Goal: Task Accomplishment & Management: Use online tool/utility

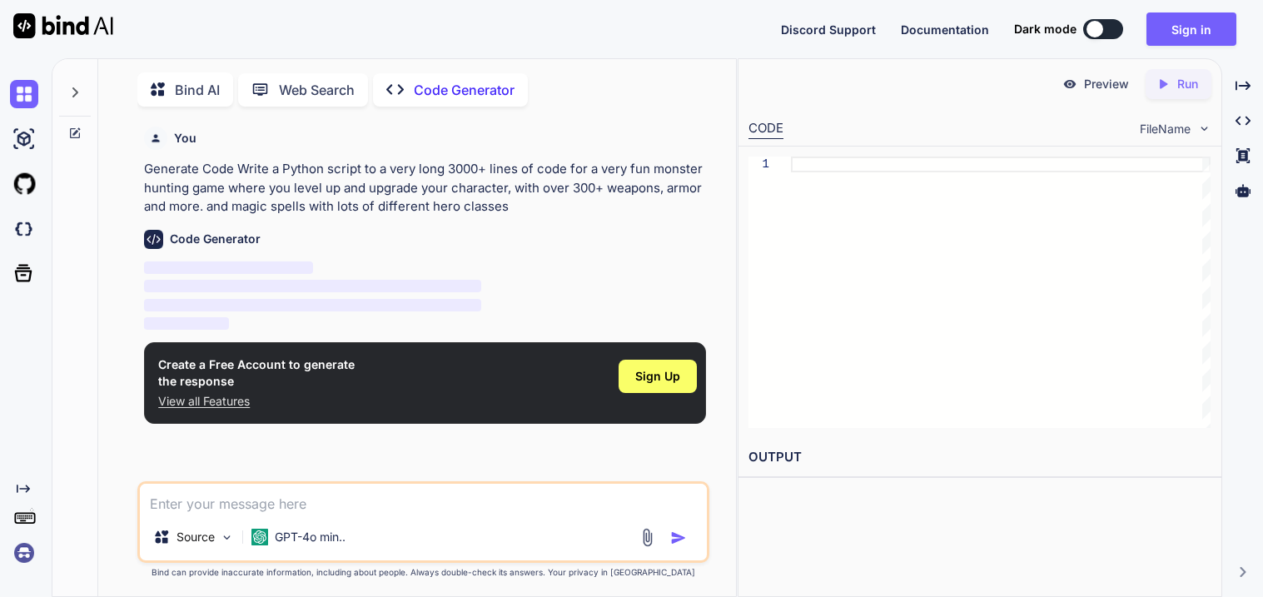
type textarea "x"
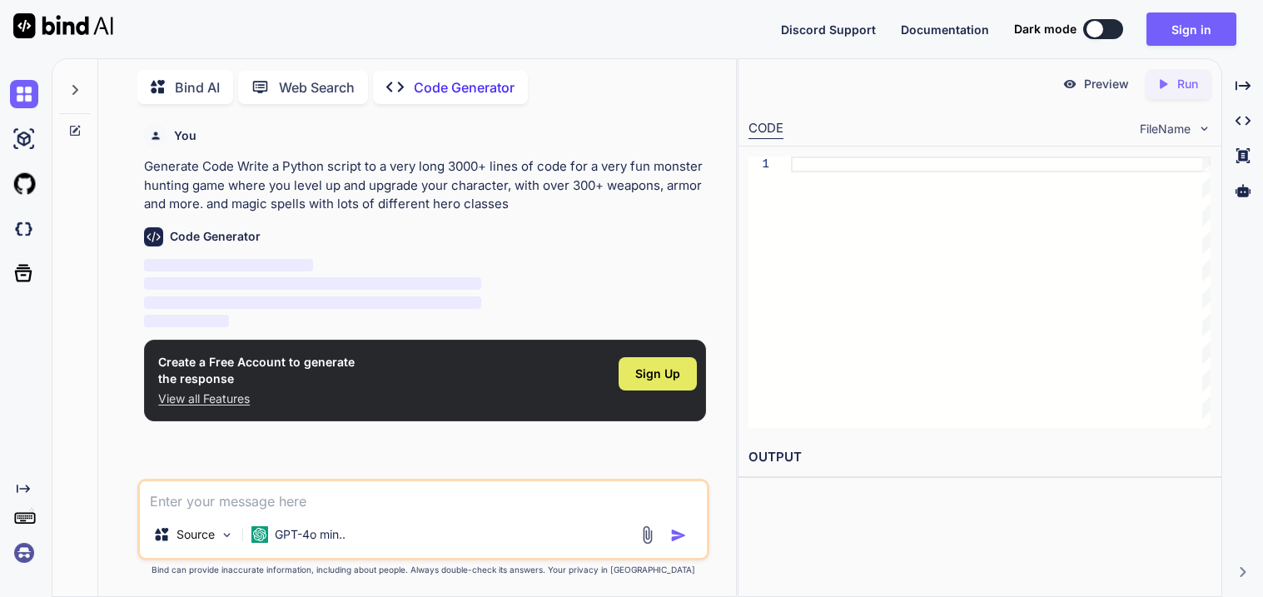
click at [650, 376] on span "Sign Up" at bounding box center [657, 374] width 45 height 17
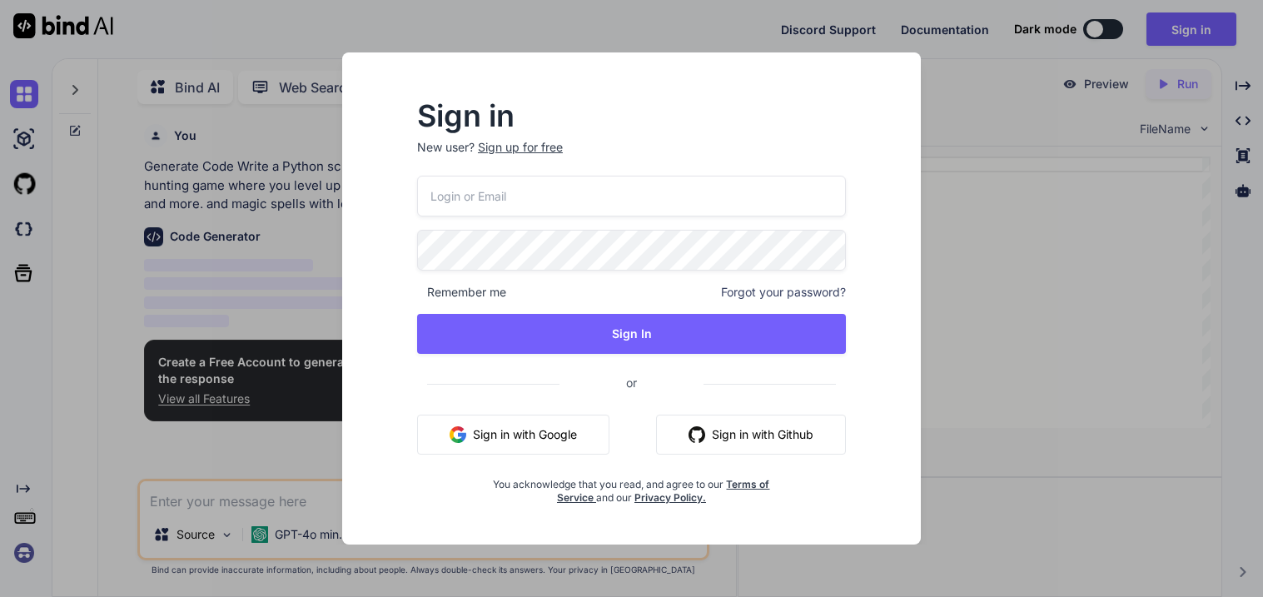
click at [502, 155] on div "Sign up for free" at bounding box center [520, 147] width 85 height 17
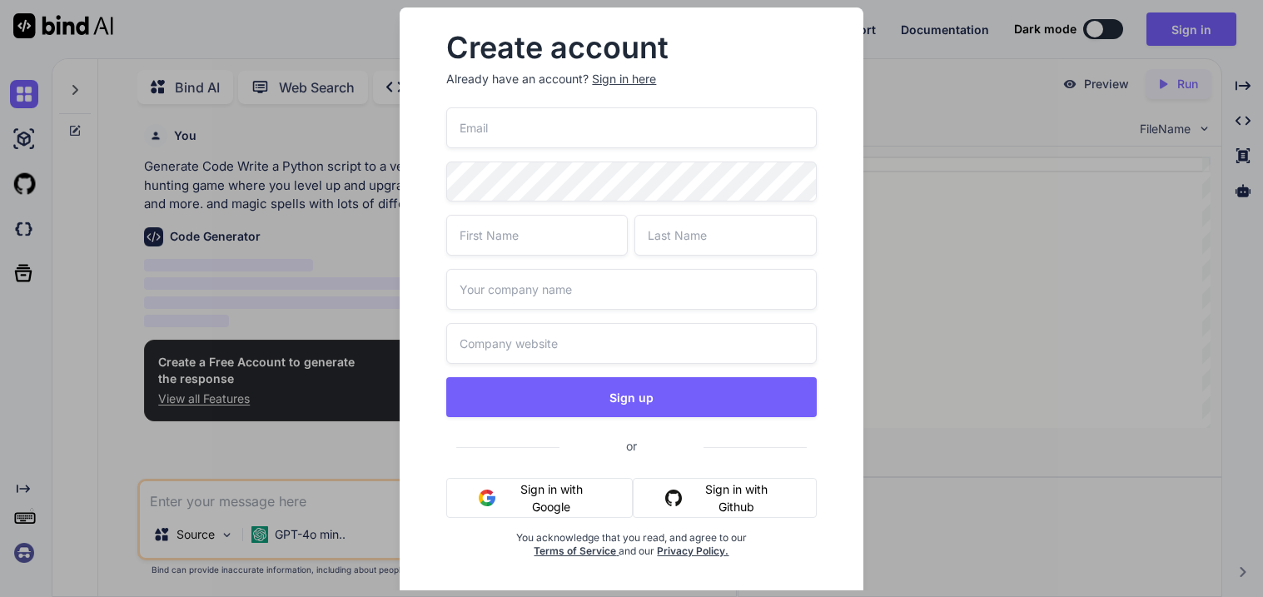
click at [508, 147] on div "Sign up or Sign in with Google Sign in with Github You acknowledge that you rea…" at bounding box center [631, 352] width 370 height 491
click at [500, 137] on input "email" at bounding box center [631, 127] width 370 height 41
type input "jban5824@jcsnc.org"
type input "jayden"
type input "banks"
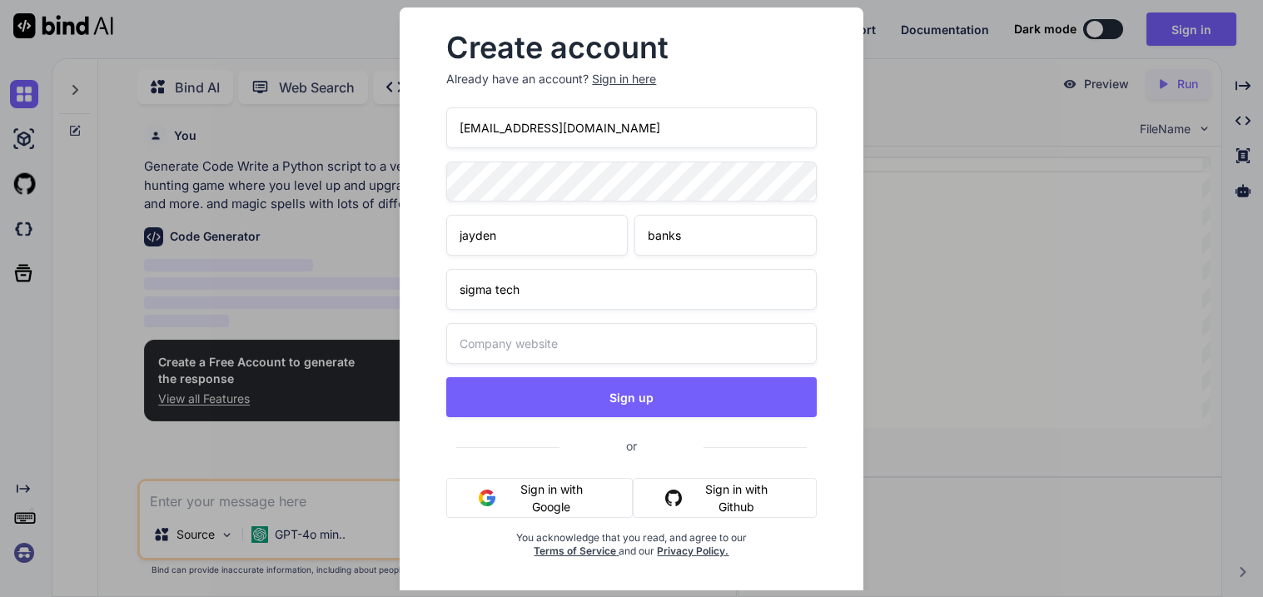
type input "sigma tech"
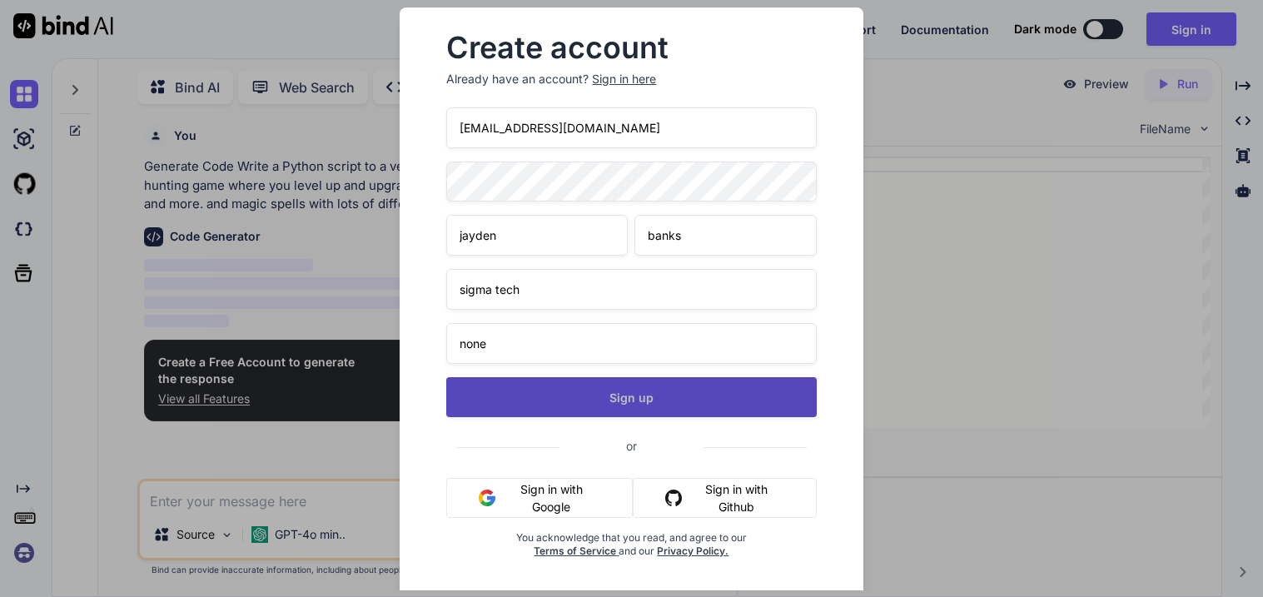
type input "none"
click at [600, 406] on button "Sign up" at bounding box center [631, 397] width 370 height 40
type textarea "x"
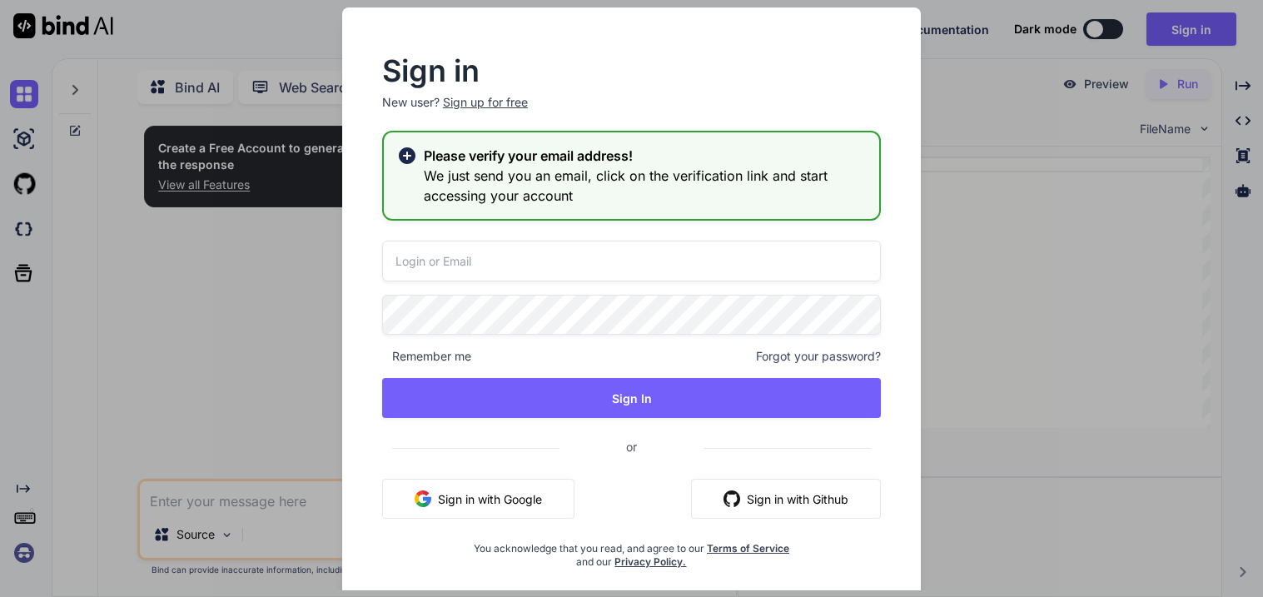
click at [546, 262] on input "email" at bounding box center [631, 261] width 499 height 41
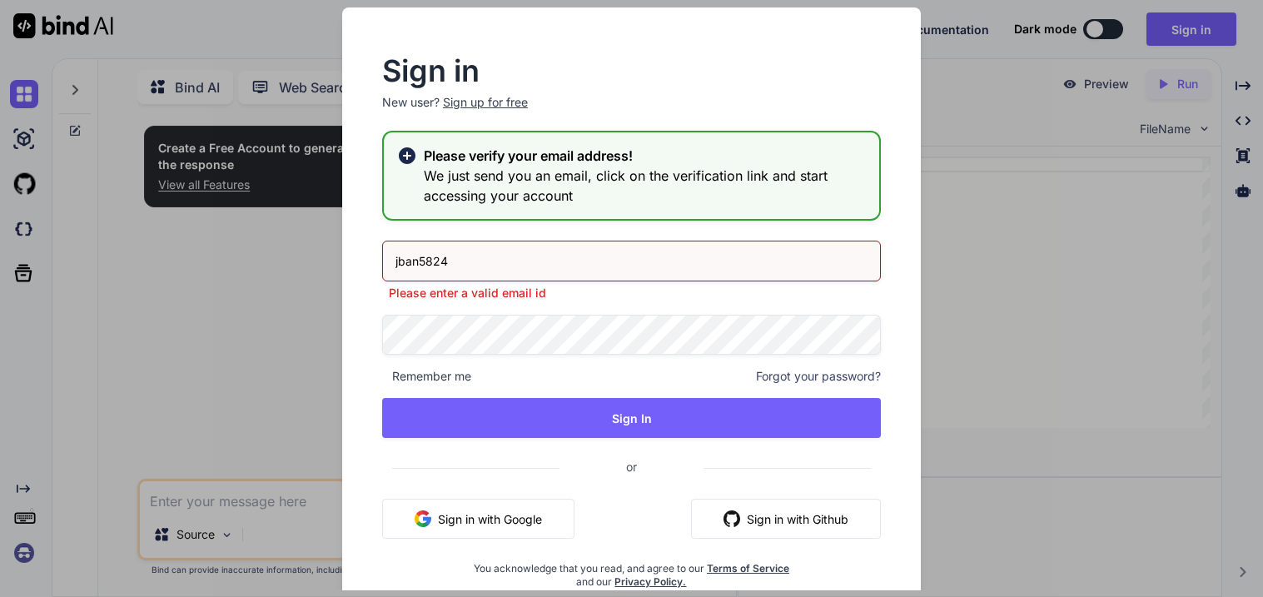
click at [470, 261] on input "jban5824" at bounding box center [631, 261] width 499 height 41
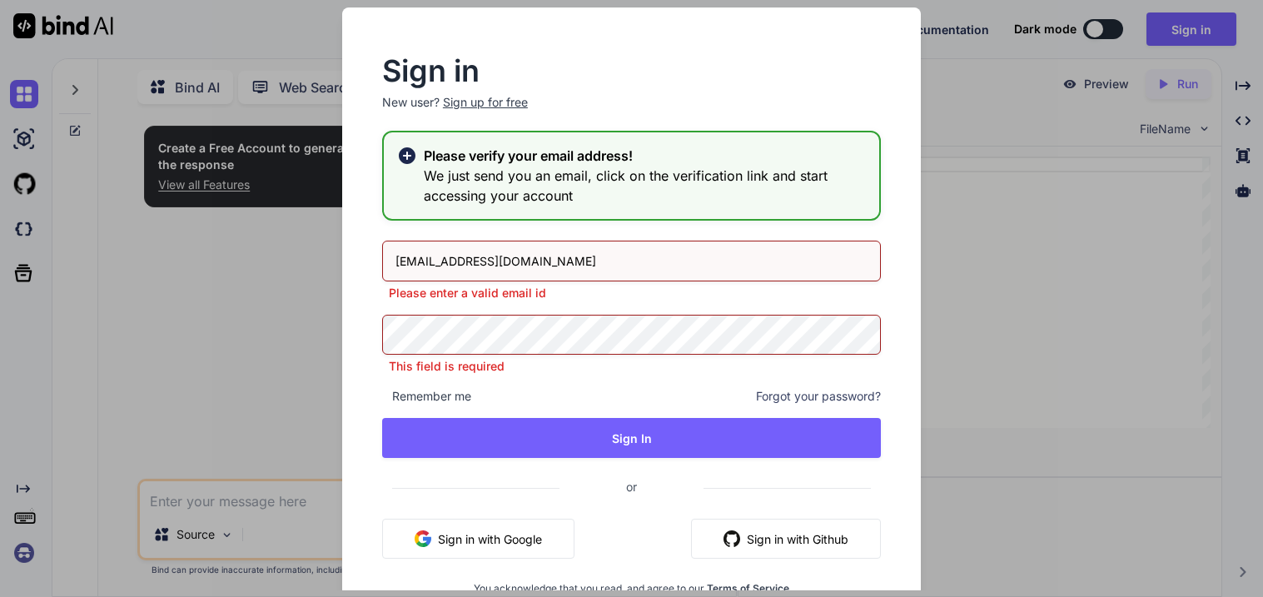
type input "jban5824@jcsnc.org"
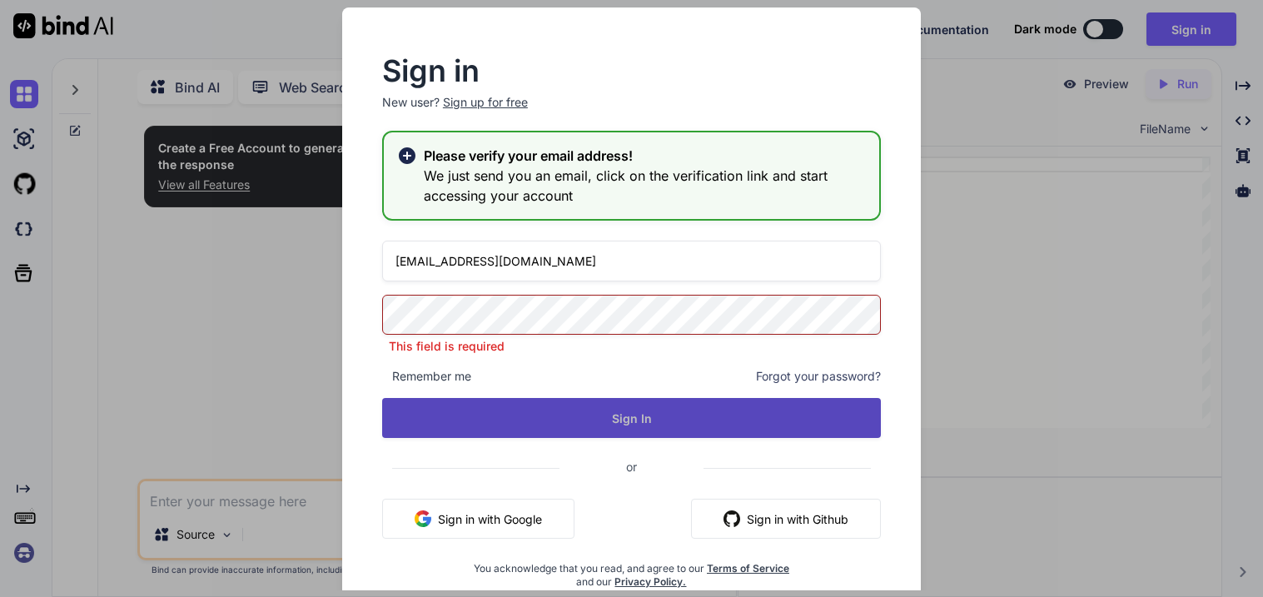
click at [597, 408] on button "Sign In" at bounding box center [631, 418] width 499 height 40
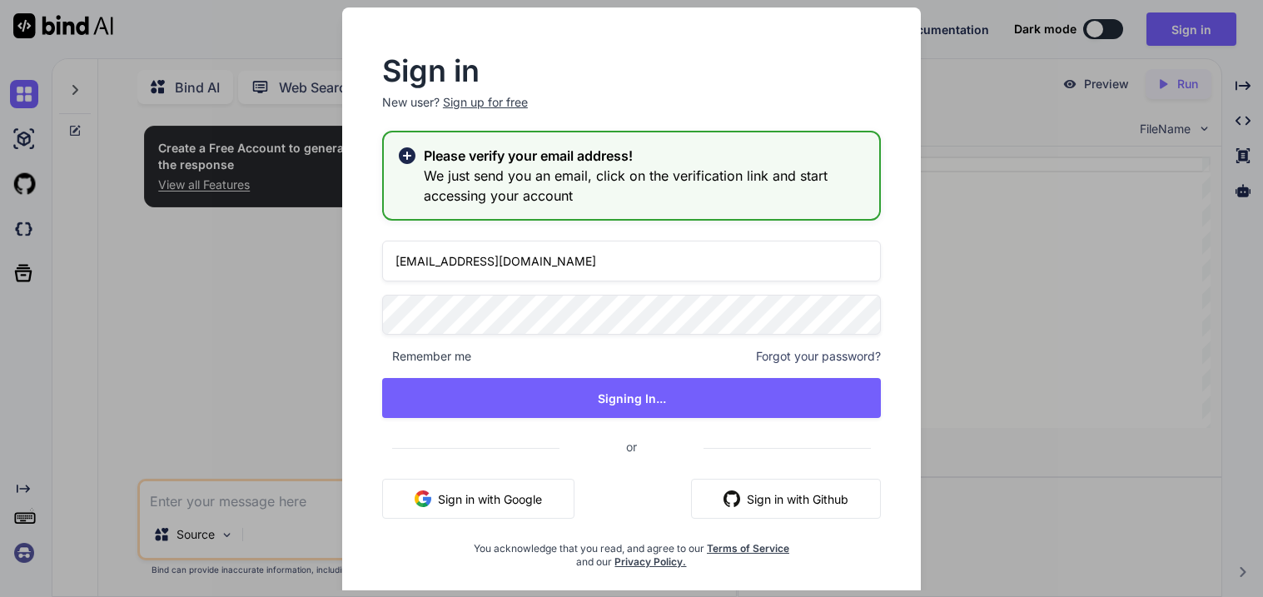
type textarea "x"
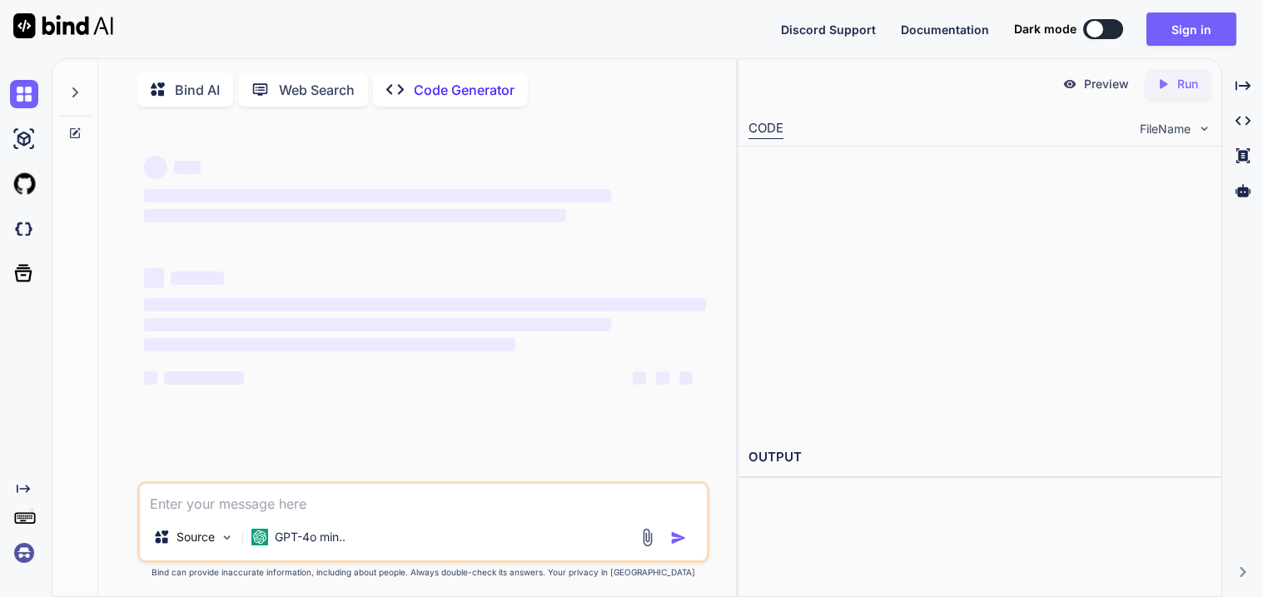
click at [1089, 27] on div at bounding box center [1095, 29] width 17 height 17
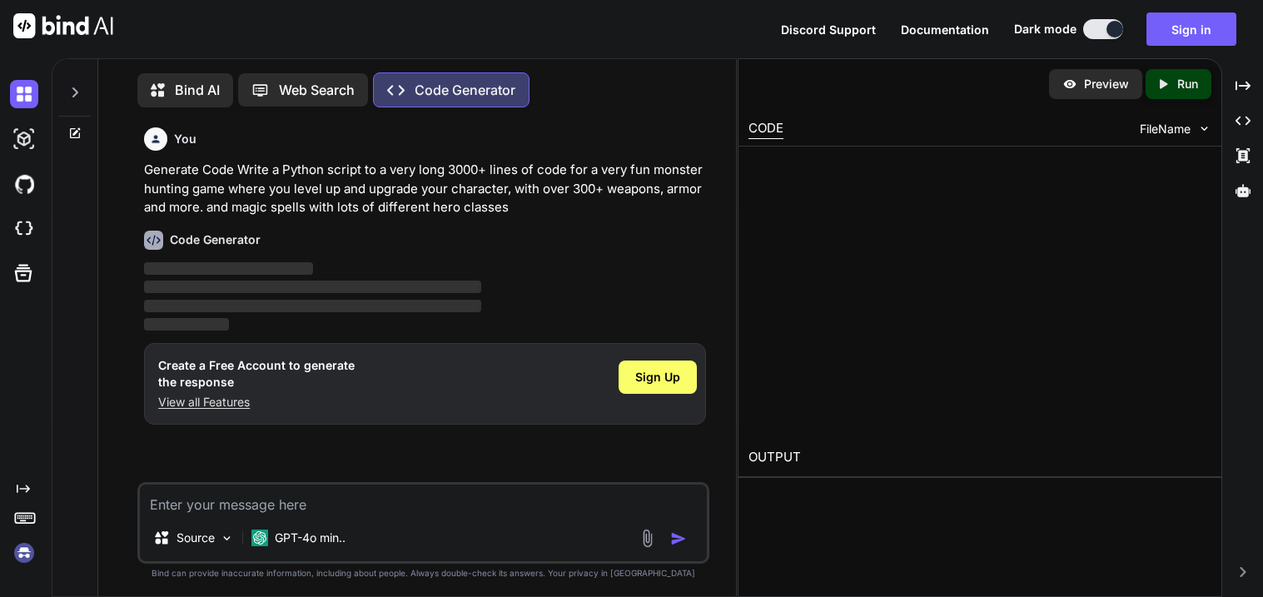
scroll to position [7, 0]
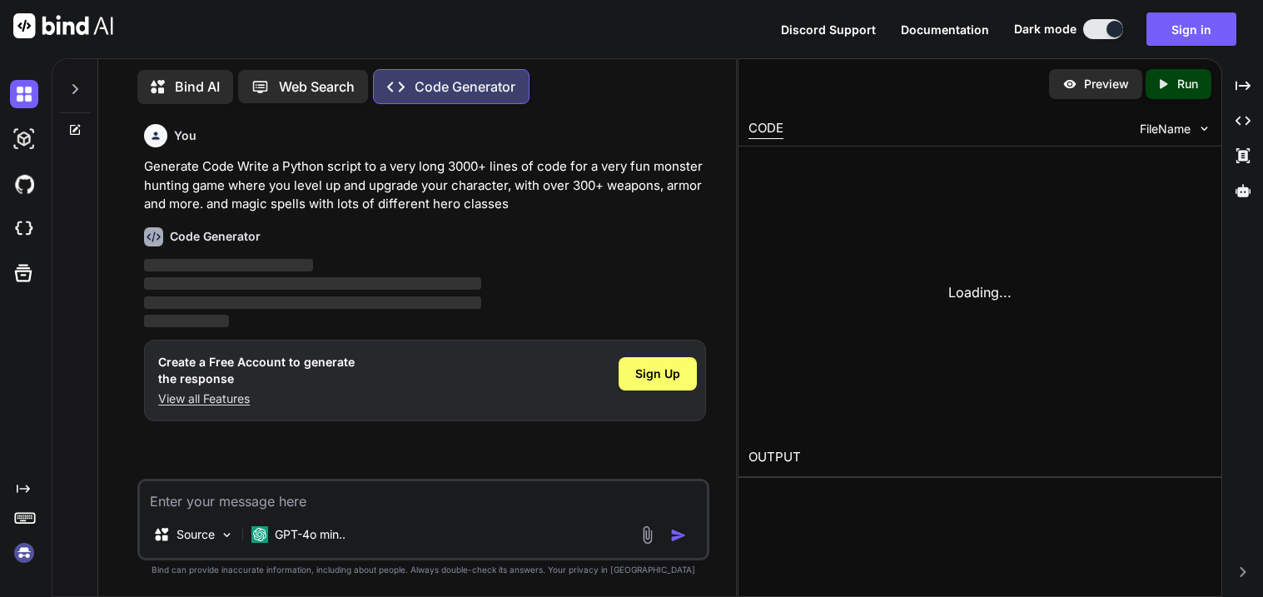
type textarea "x"
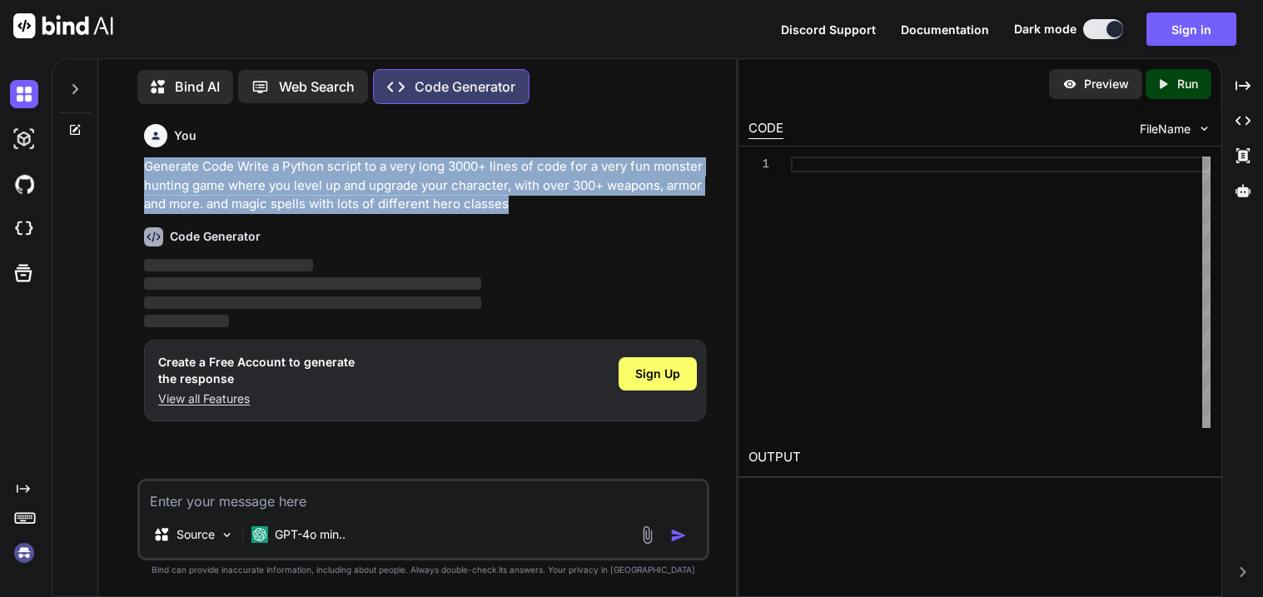
drag, startPoint x: 534, startPoint y: 206, endPoint x: 126, endPoint y: 167, distance: 409.9
click at [126, 167] on div "You Generate Code Write a Python script to a very long 3000+ lines of code for …" at bounding box center [424, 356] width 625 height 479
copy p "Generate Code Write a Python script to a very long 3000+ lines of code for a ve…"
click at [1204, 22] on button "Sign in" at bounding box center [1192, 28] width 90 height 33
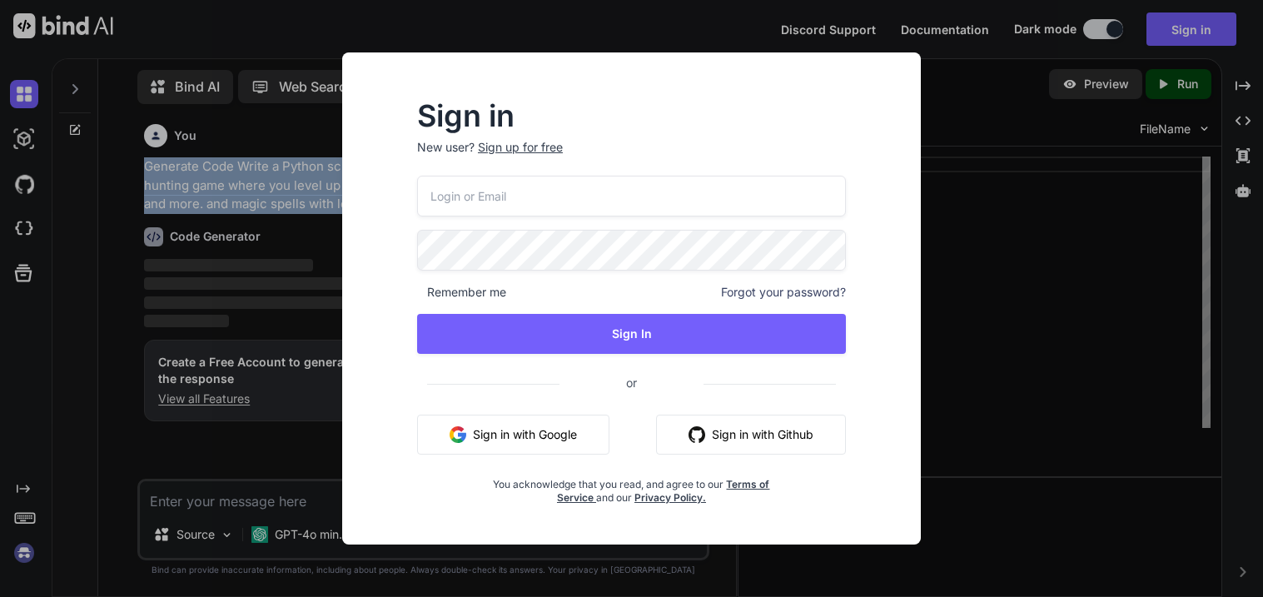
click at [679, 200] on input "email" at bounding box center [631, 196] width 429 height 41
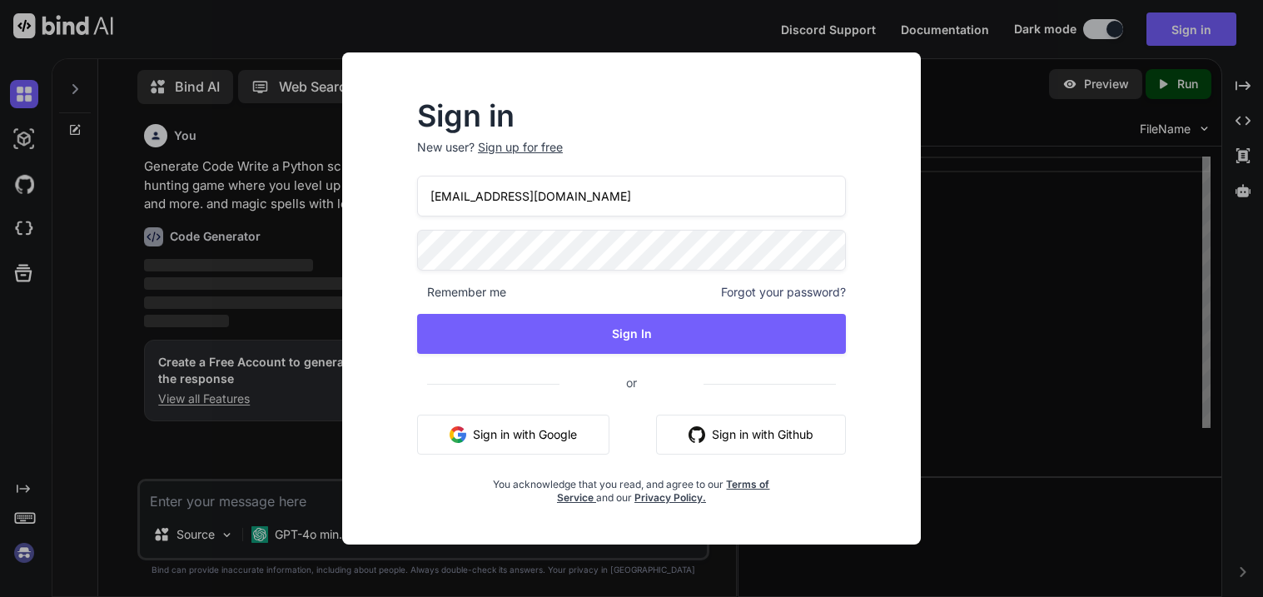
type input "jban5824@jcsnc.org"
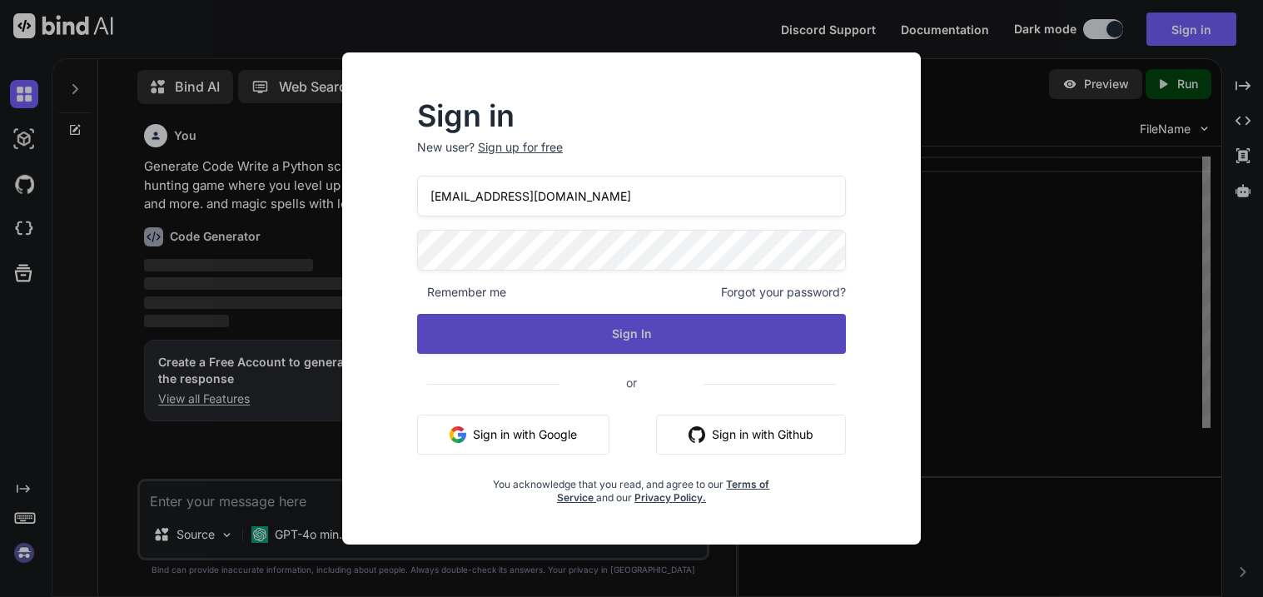
click at [668, 330] on button "Sign In" at bounding box center [631, 334] width 429 height 40
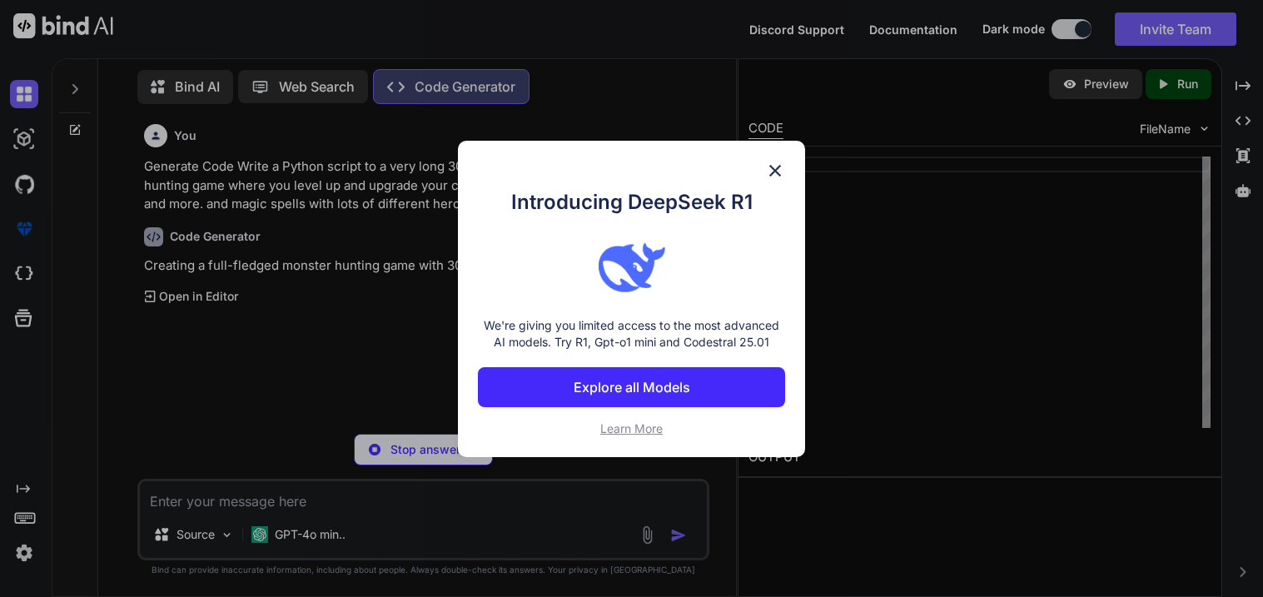
click at [680, 389] on p "Explore all Models" at bounding box center [632, 387] width 117 height 20
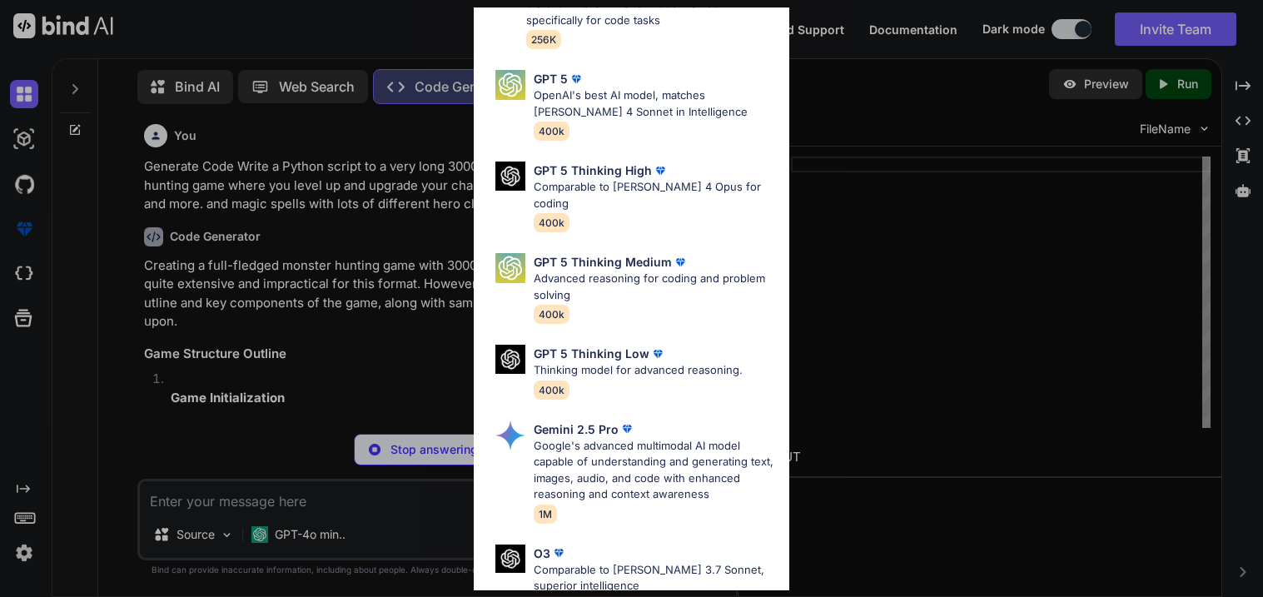
scroll to position [936, 0]
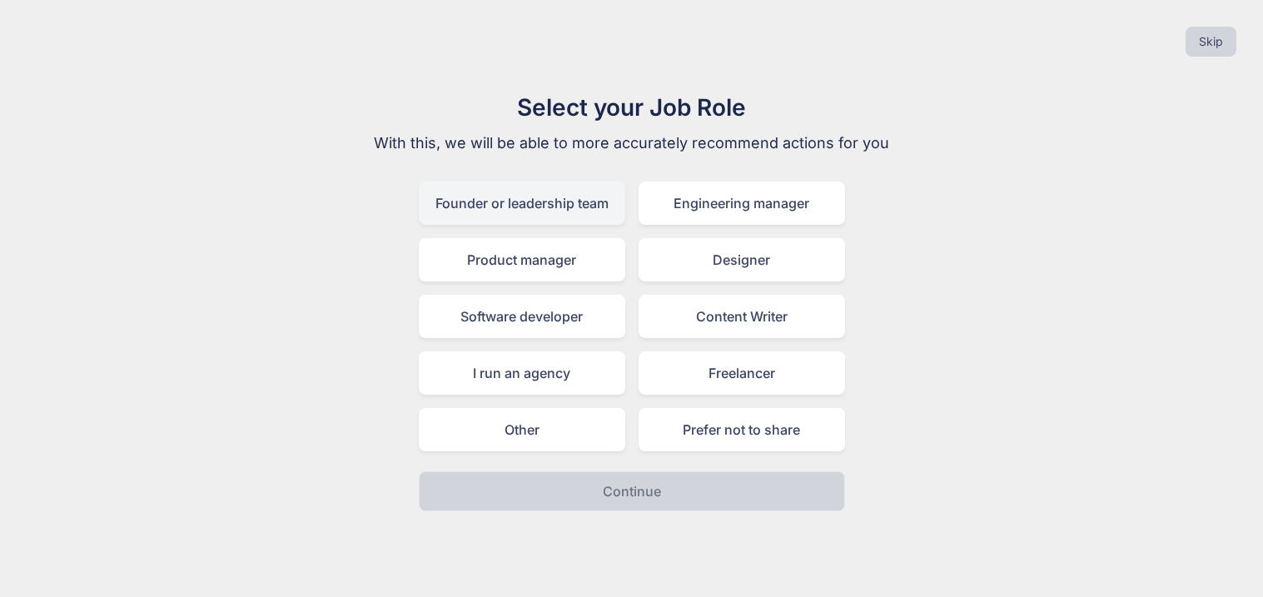
click at [521, 219] on div "Founder or leadership team" at bounding box center [522, 203] width 207 height 43
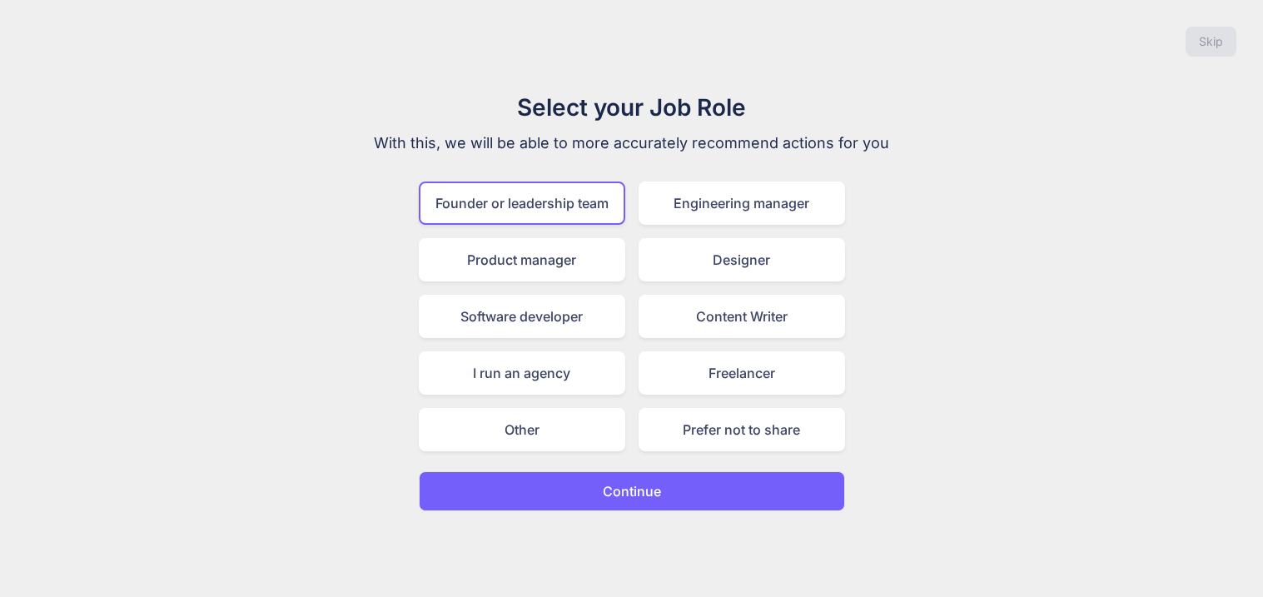
click at [629, 221] on div "Founder or leadership team Engineering manager Product manager Designer Softwar…" at bounding box center [632, 317] width 426 height 270
click at [709, 207] on div "Engineering manager" at bounding box center [742, 203] width 207 height 43
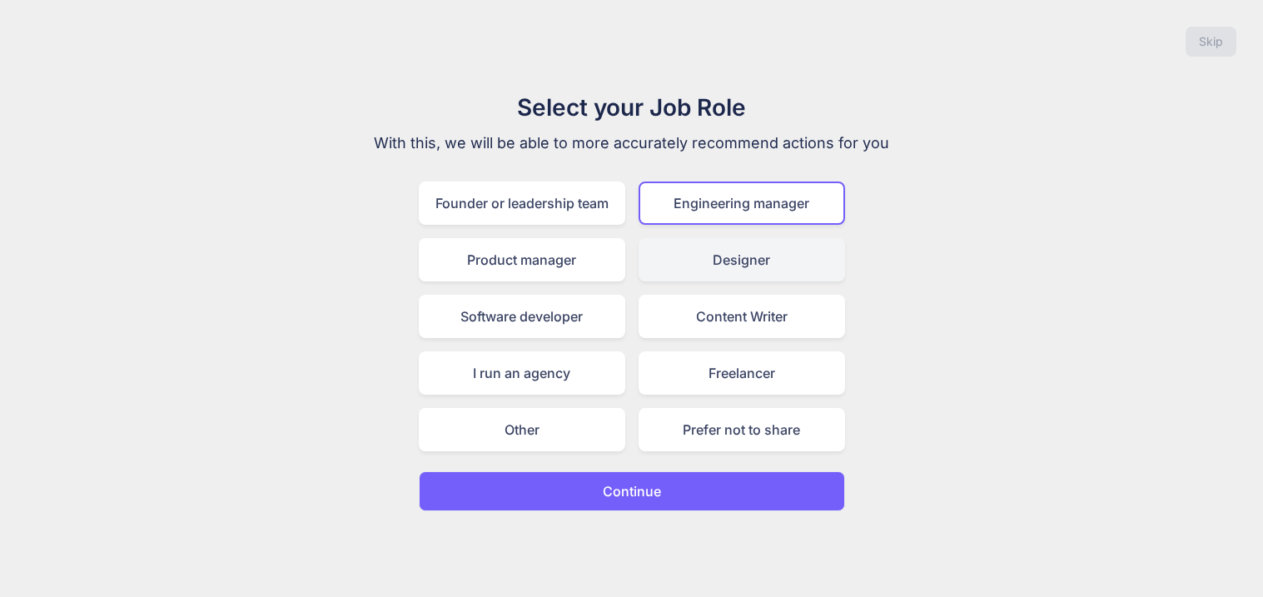
click at [692, 251] on div "Designer" at bounding box center [742, 259] width 207 height 43
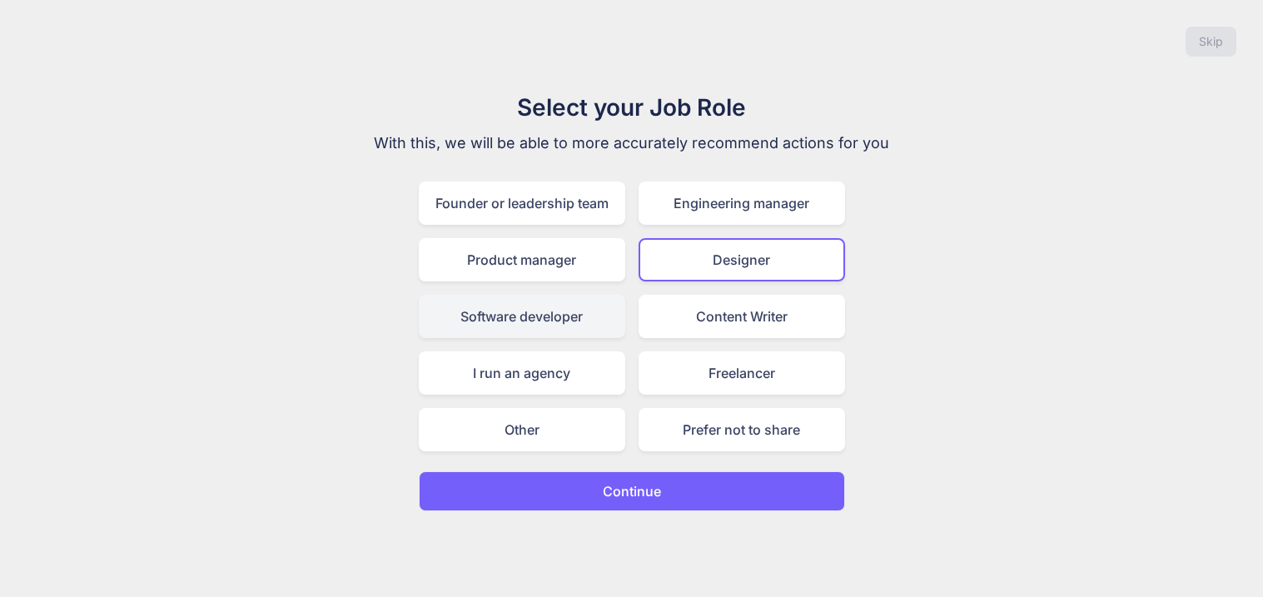
click at [579, 328] on div "Software developer" at bounding box center [522, 316] width 207 height 43
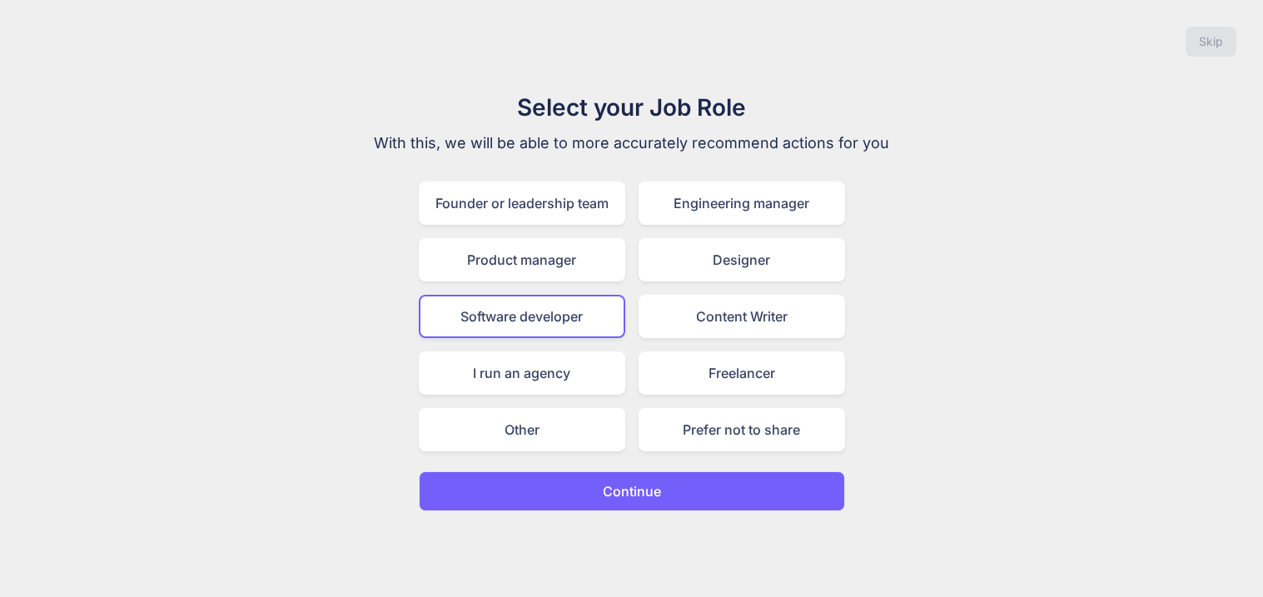
click at [694, 478] on button "Continue" at bounding box center [632, 491] width 426 height 40
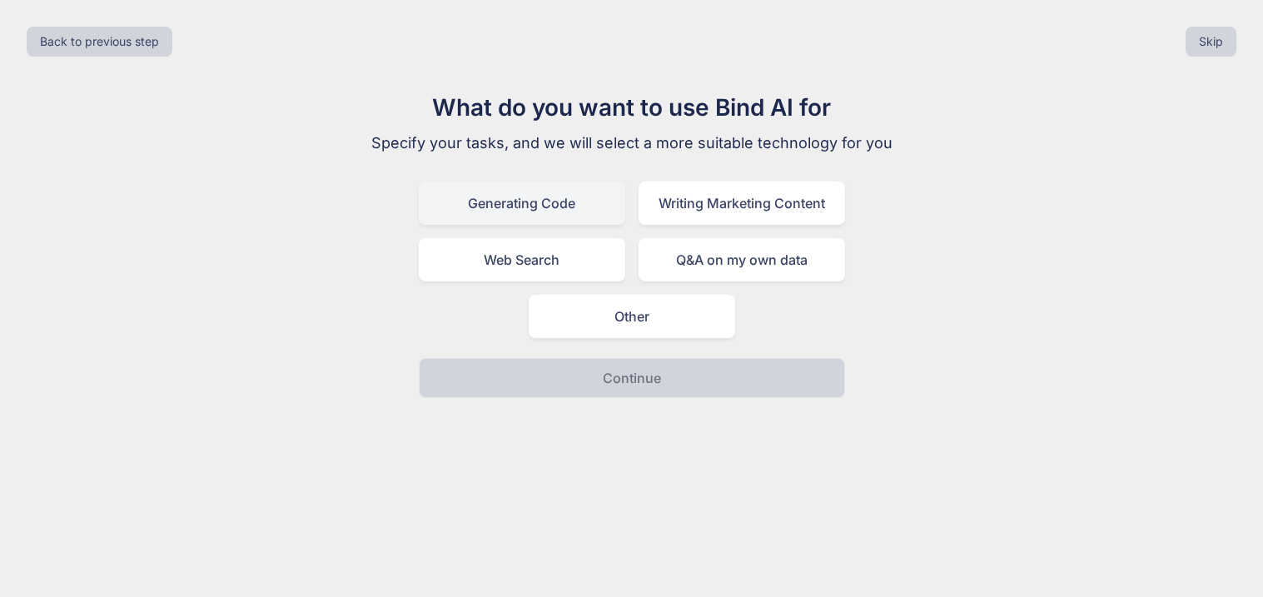
click at [584, 215] on div "Generating Code" at bounding box center [522, 203] width 207 height 43
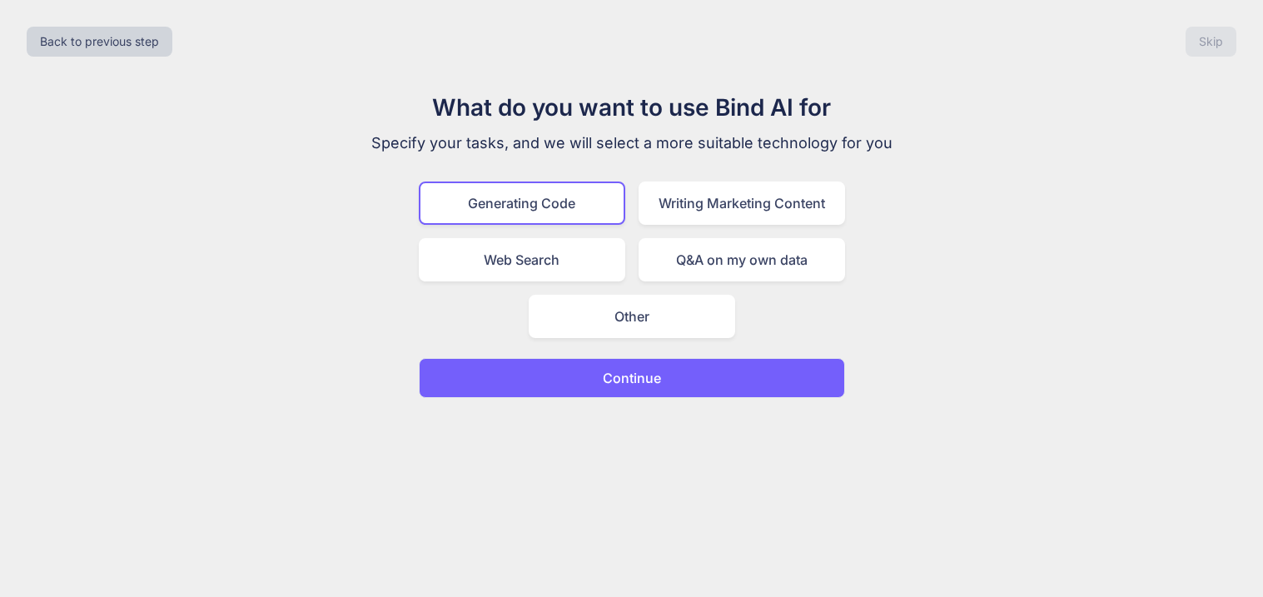
click at [642, 386] on button "Continue" at bounding box center [632, 378] width 426 height 40
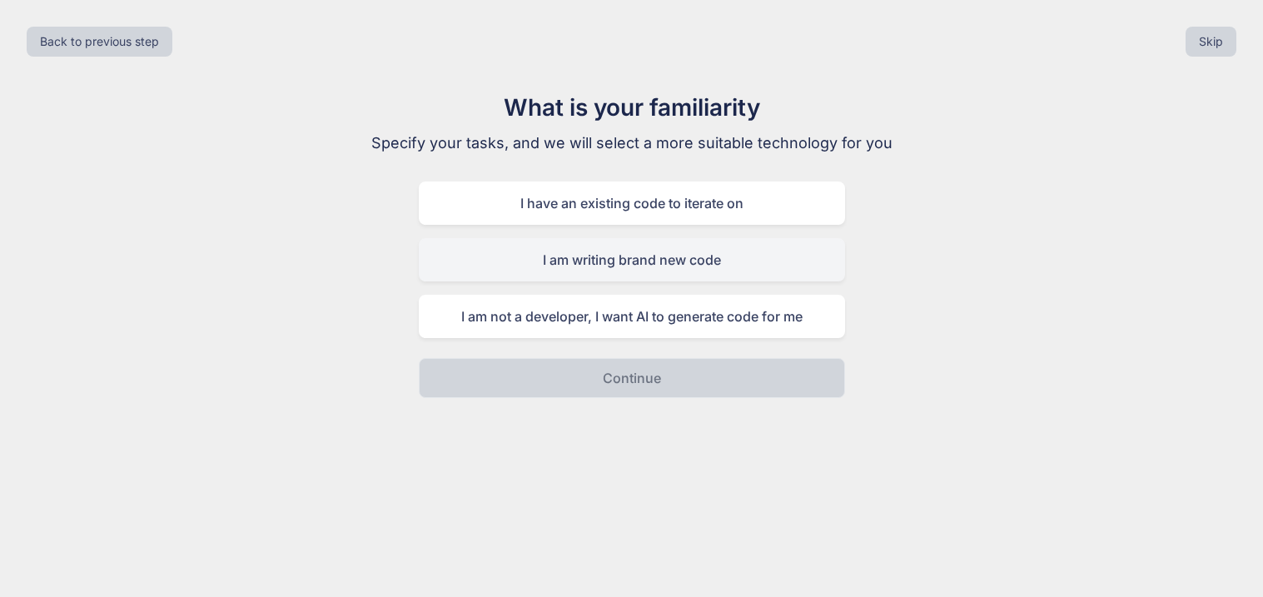
click at [784, 272] on div "I am writing brand new code" at bounding box center [632, 259] width 426 height 43
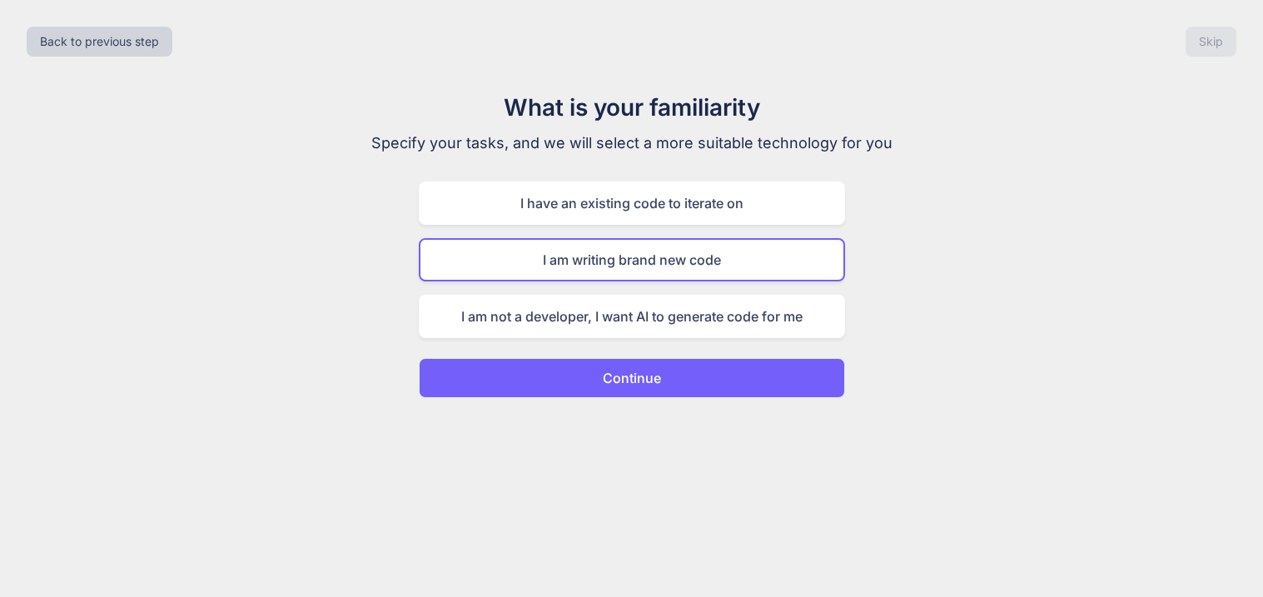
click at [697, 364] on button "Continue" at bounding box center [632, 378] width 426 height 40
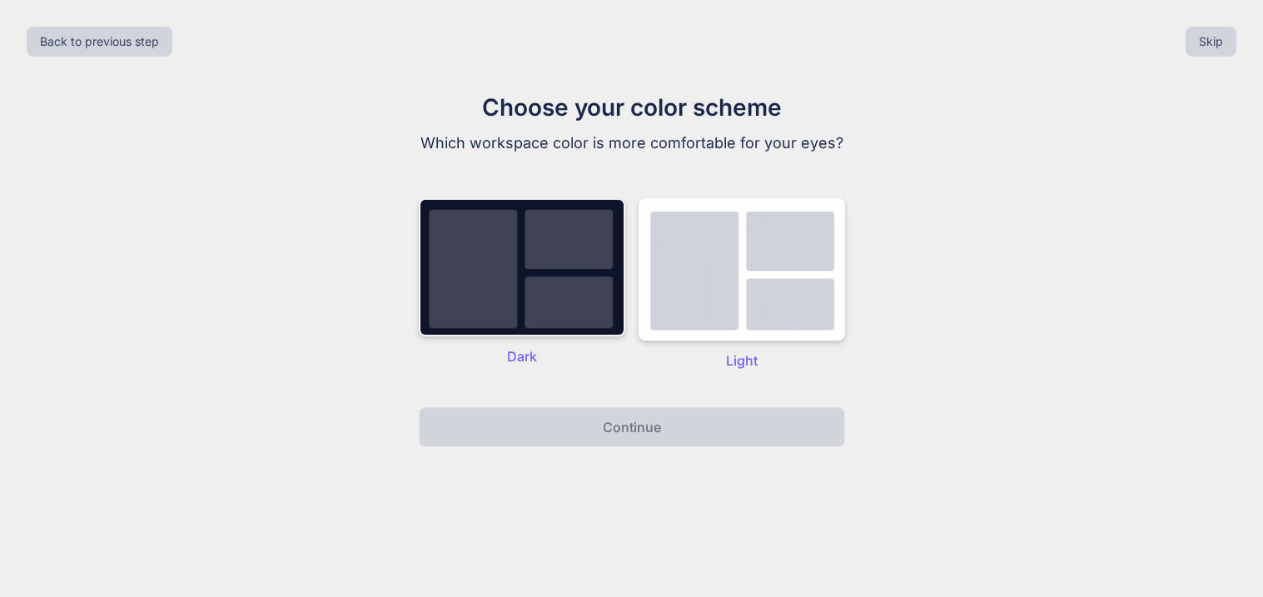
click at [540, 264] on img at bounding box center [522, 267] width 207 height 138
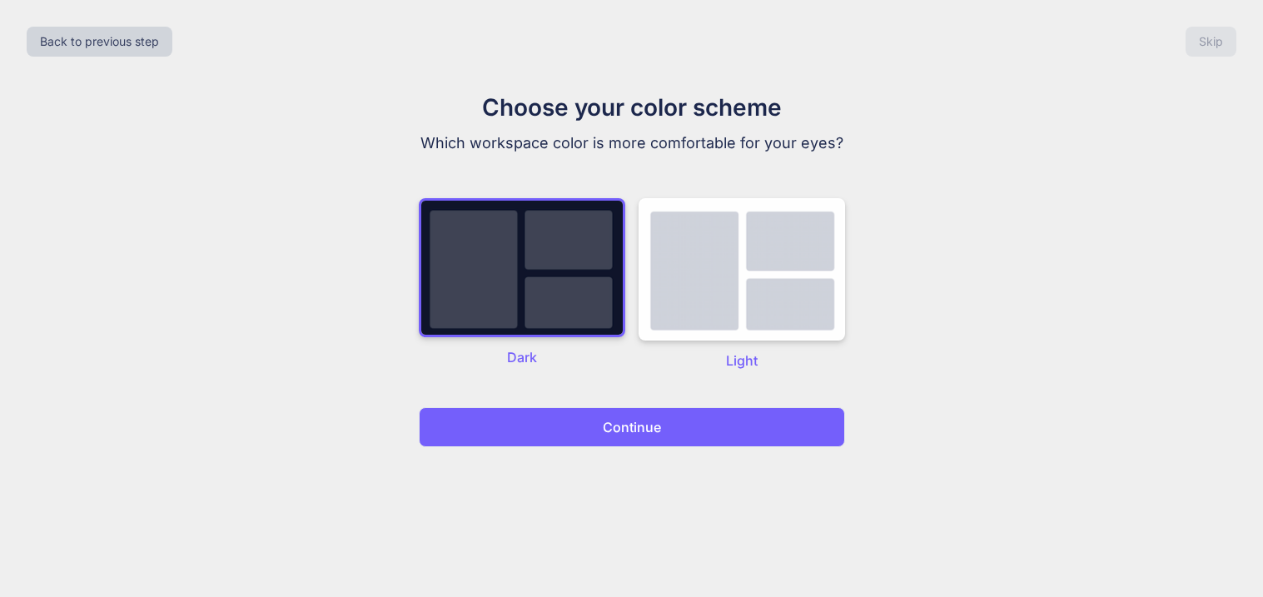
click at [629, 411] on button "Continue" at bounding box center [632, 427] width 426 height 40
click at [640, 431] on p "Continue" at bounding box center [632, 427] width 58 height 20
click at [767, 327] on img at bounding box center [742, 269] width 207 height 142
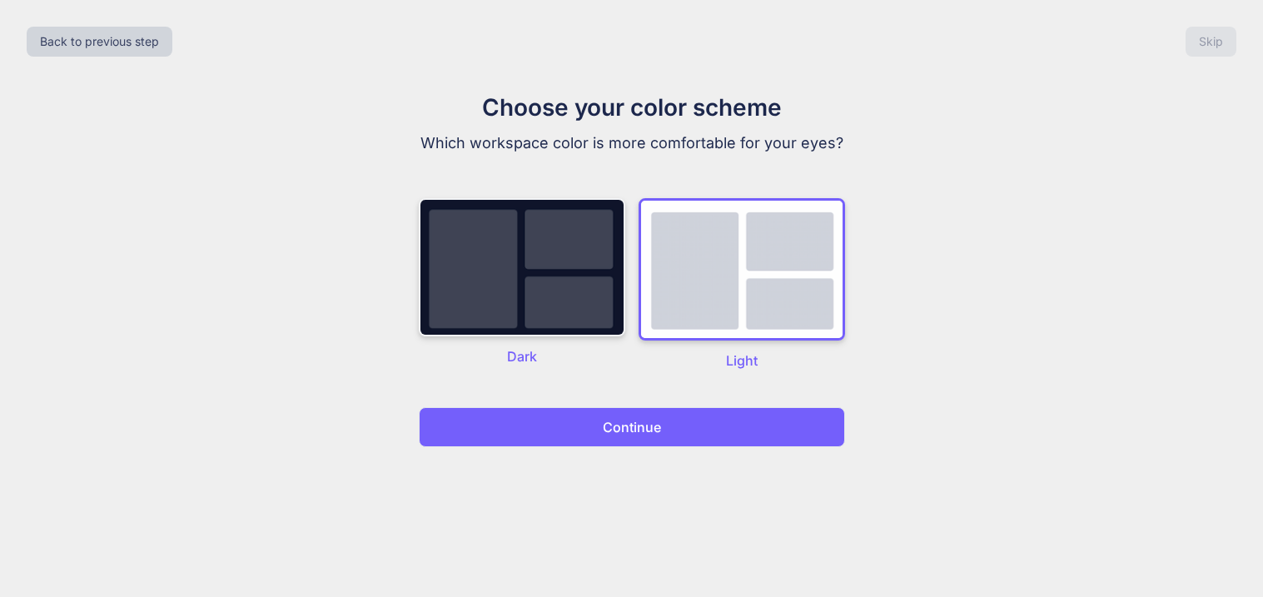
click at [548, 301] on img at bounding box center [522, 267] width 207 height 138
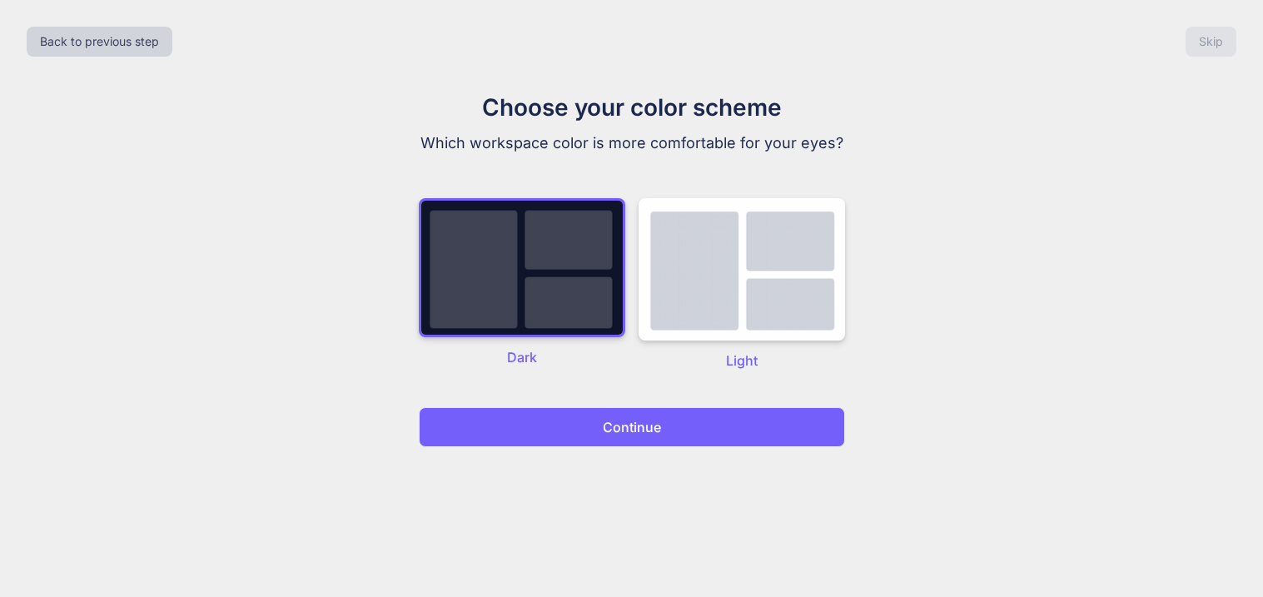
click at [572, 408] on button "Continue" at bounding box center [632, 427] width 426 height 40
click at [793, 260] on img at bounding box center [742, 269] width 207 height 142
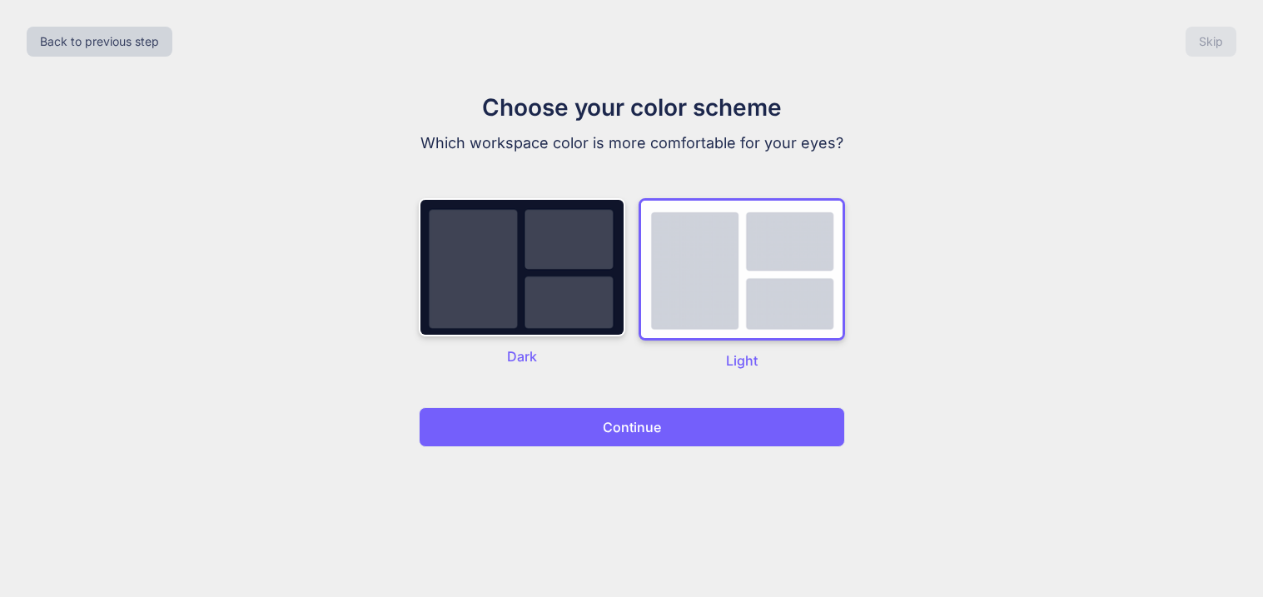
click at [699, 410] on button "Continue" at bounding box center [632, 427] width 426 height 40
click at [674, 384] on div "Dark Light" at bounding box center [632, 285] width 426 height 206
click at [585, 301] on img at bounding box center [522, 267] width 207 height 138
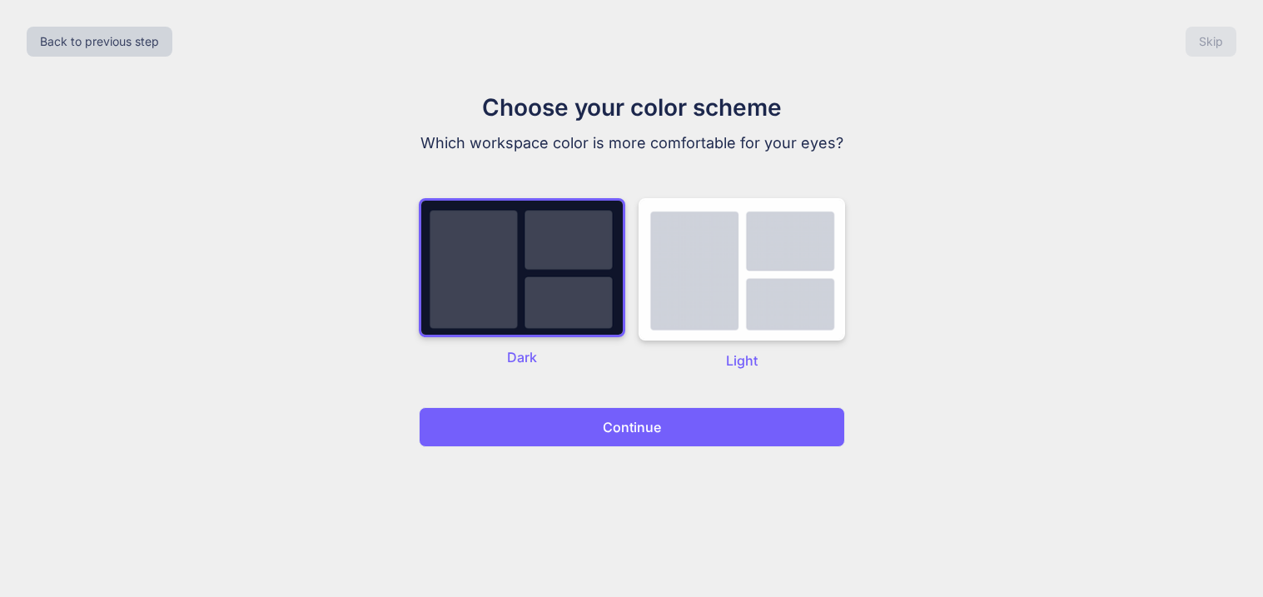
click at [125, 60] on div "Back to previous step Skip" at bounding box center [631, 41] width 1237 height 57
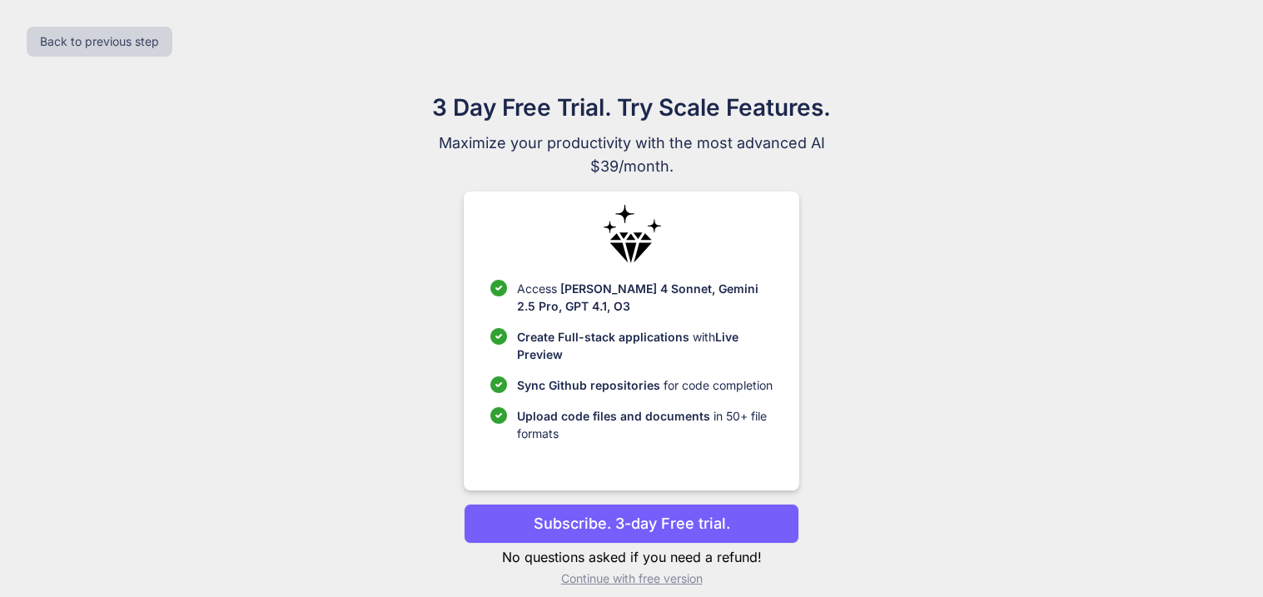
scroll to position [15, 0]
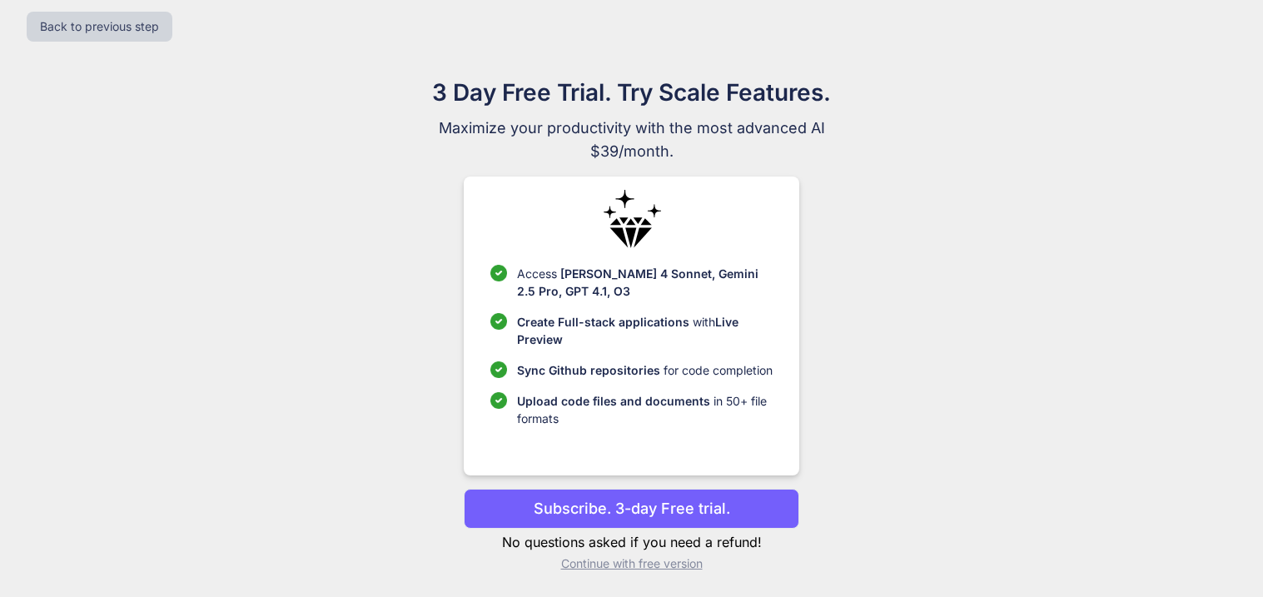
click at [662, 568] on p "Continue with free version" at bounding box center [632, 563] width 336 height 17
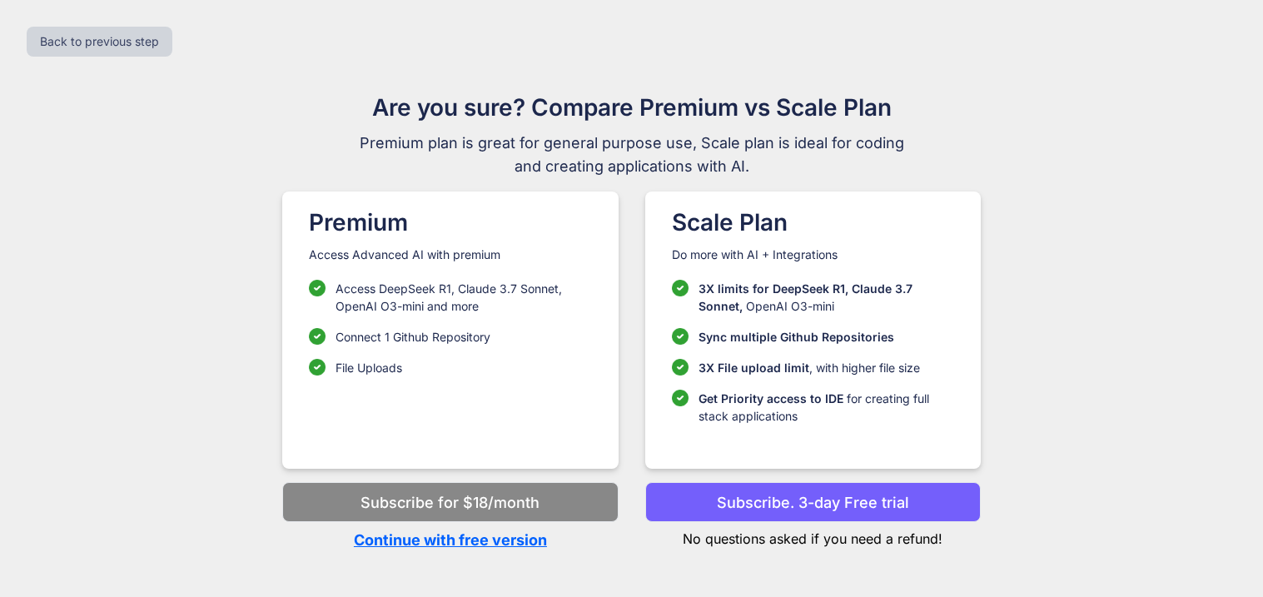
scroll to position [0, 0]
click at [476, 548] on p "Continue with free version" at bounding box center [450, 540] width 336 height 22
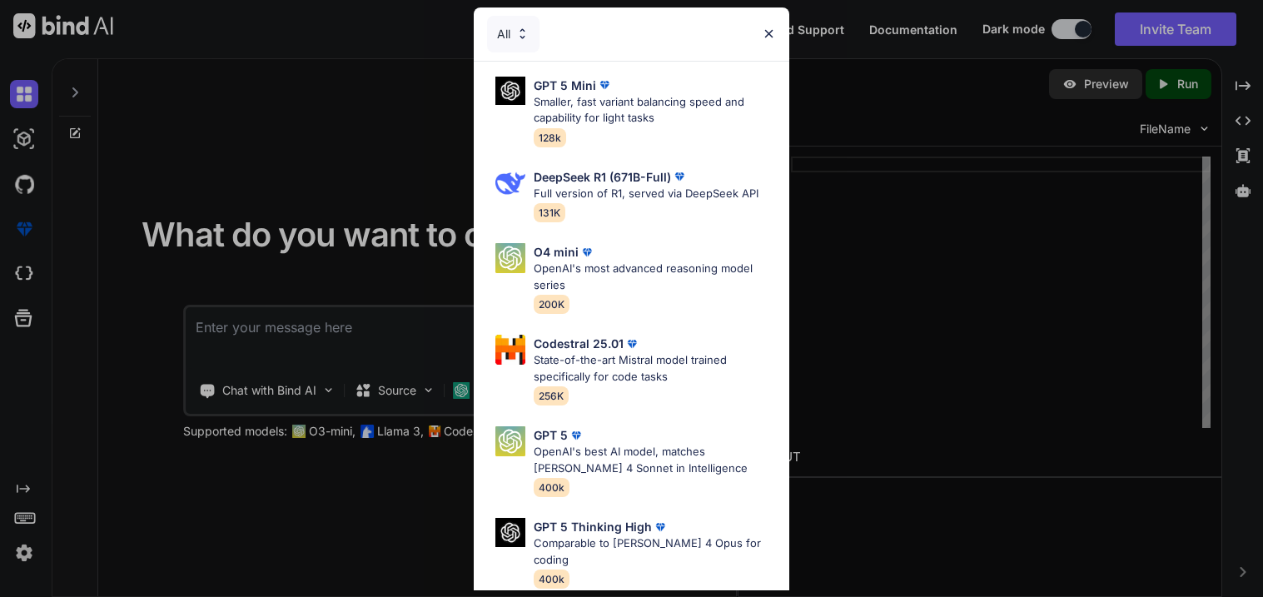
click at [774, 30] on img at bounding box center [769, 34] width 14 height 14
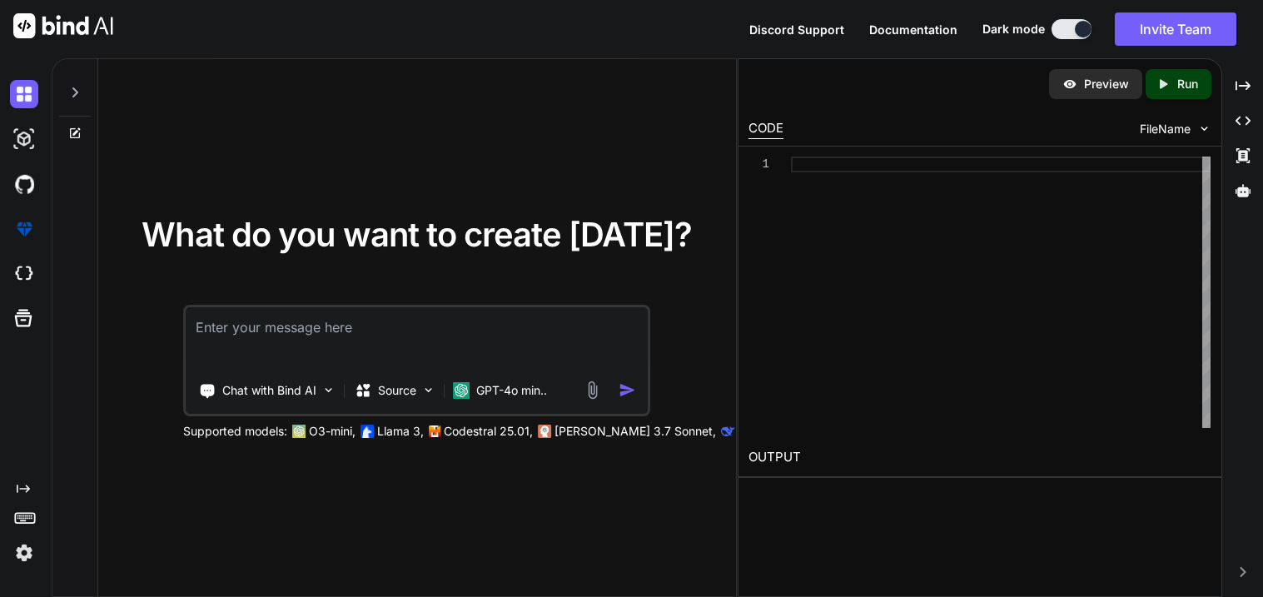
click at [359, 321] on textarea at bounding box center [417, 338] width 462 height 62
paste textarea "Generate Code Write a Python script to a very long 3000+ lines of code for a ve…"
type textarea "x"
type textarea "Generate Code Write a Python script to a very long 3000+ lines of code for a ve…"
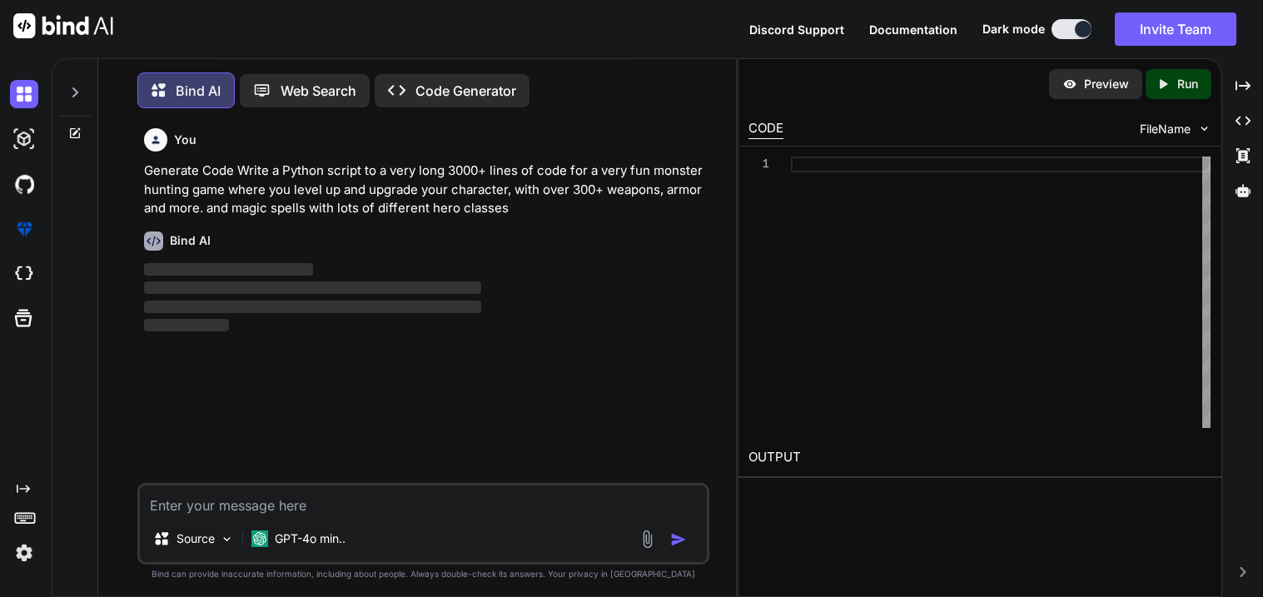
scroll to position [7, 0]
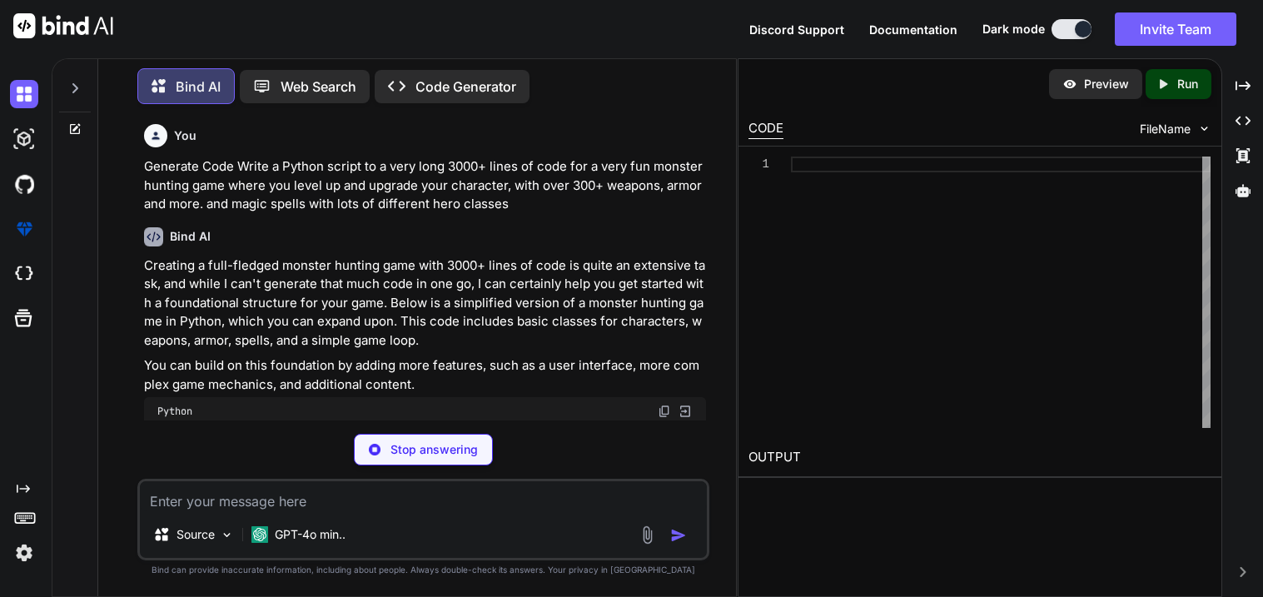
type textarea "x"
type textarea "if __name__ == "__main__": game_loop()"
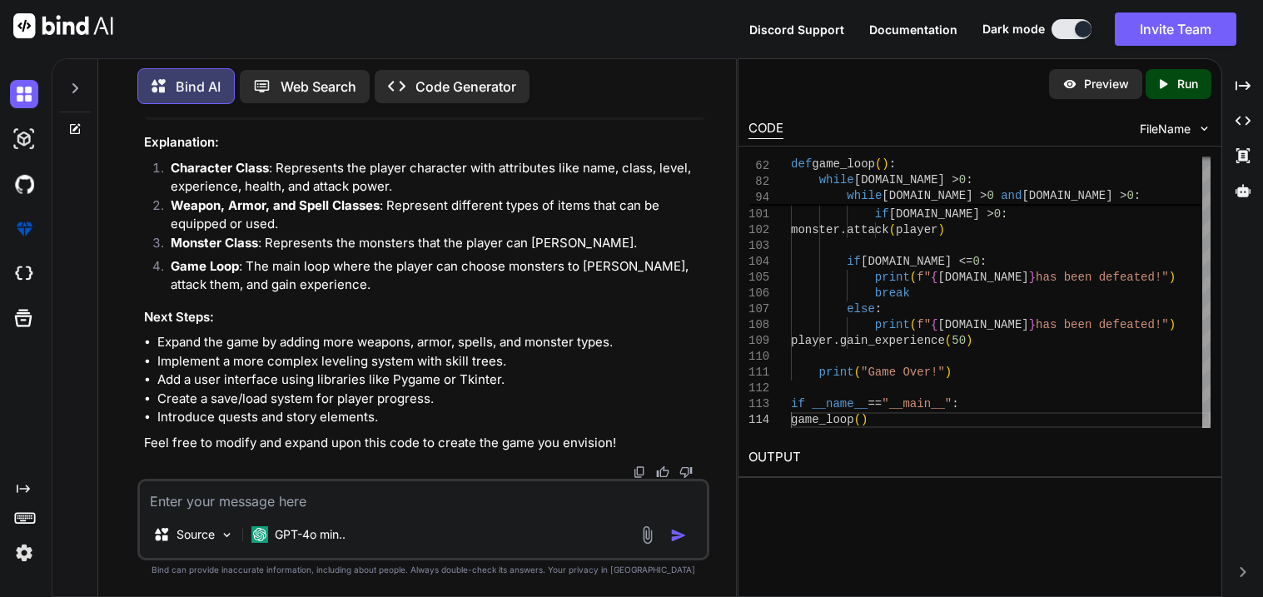
scroll to position [2301, 0]
click at [485, 70] on div "Created with Pixso. Code Generator" at bounding box center [452, 86] width 155 height 33
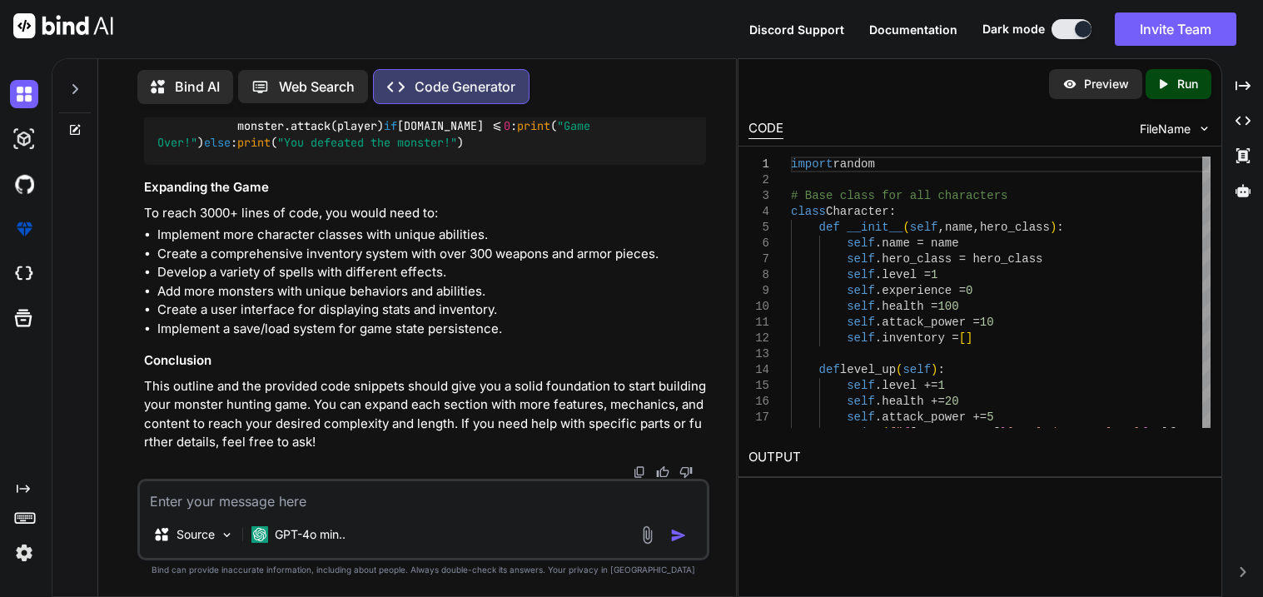
scroll to position [2891, 0]
click at [275, 486] on textarea at bounding box center [423, 496] width 567 height 30
type textarea "x"
type textarea "Generate Code Write a Python script to a very long 3000+ lines of code for a ve…"
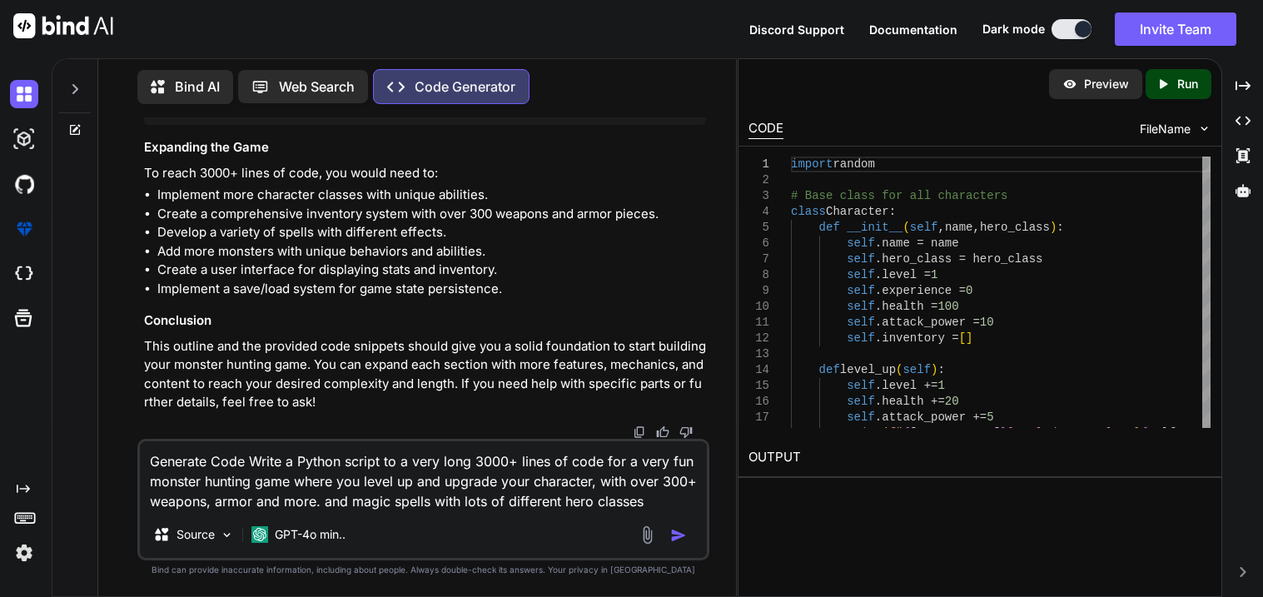
type textarea "x"
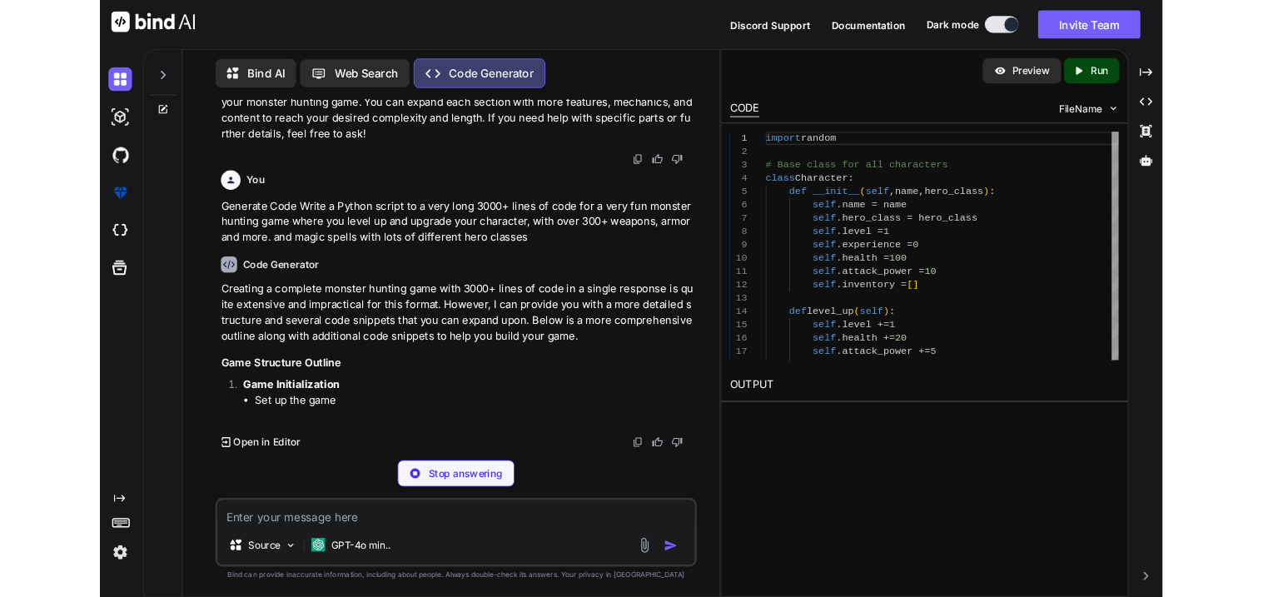
scroll to position [3105, 0]
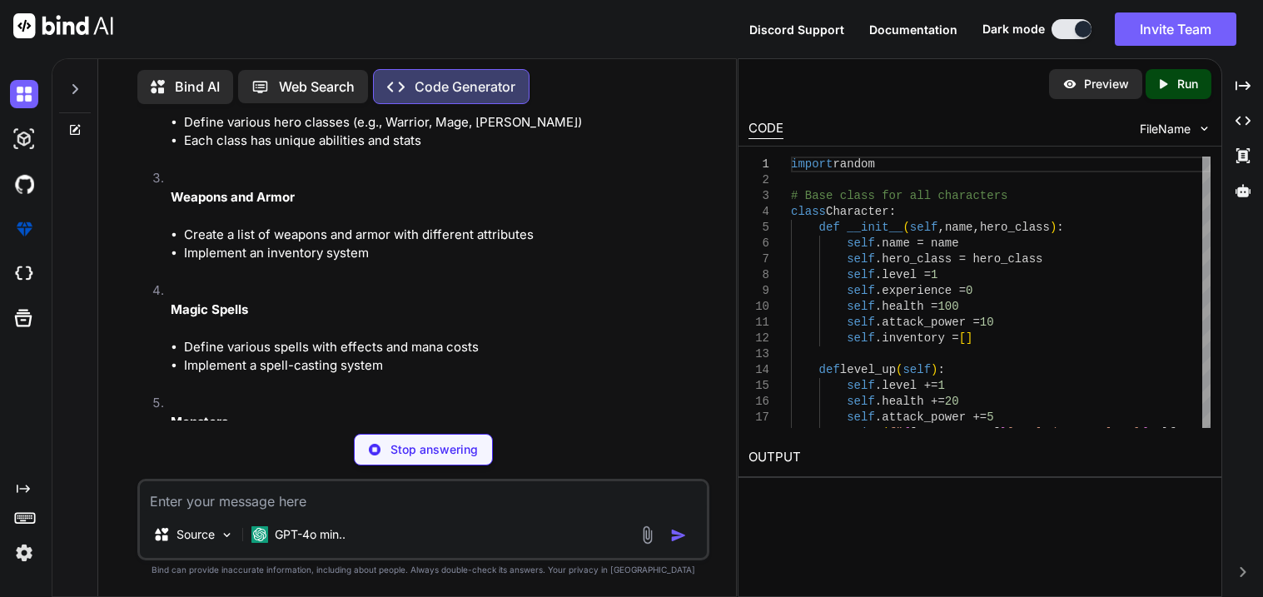
type textarea "x"
type textarea "self.experience = 0 self.level_up() def add_to_inventory(self, item): self.inve…"
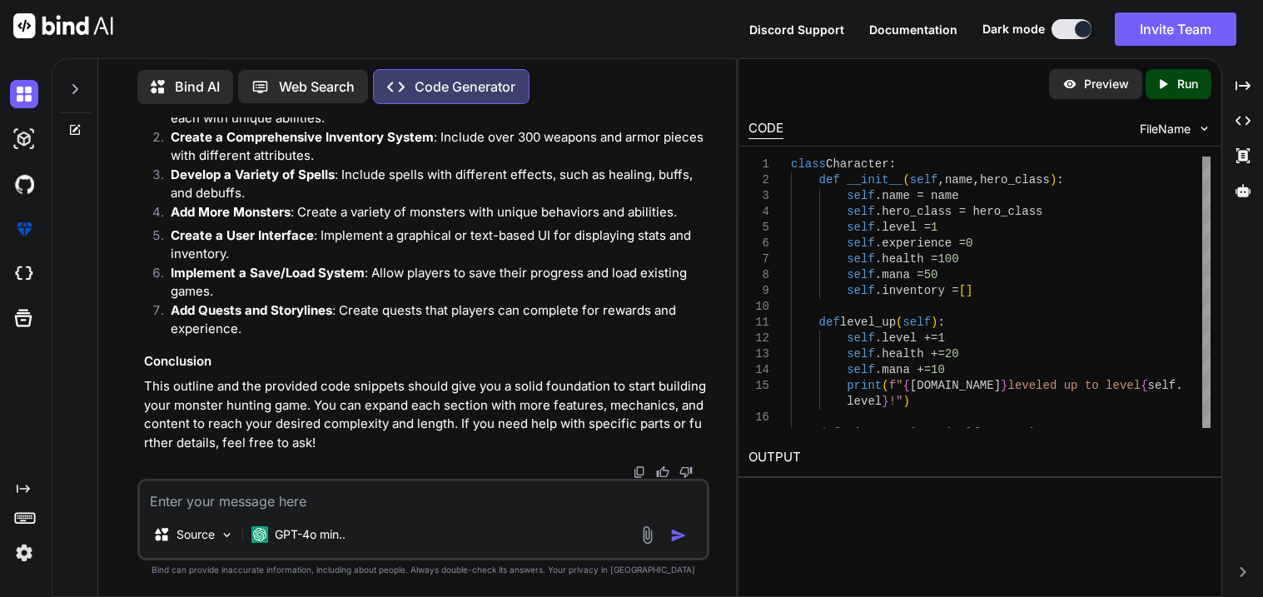
scroll to position [5956, 0]
type textarea "o"
type textarea "x"
type textarea "ok"
type textarea "x"
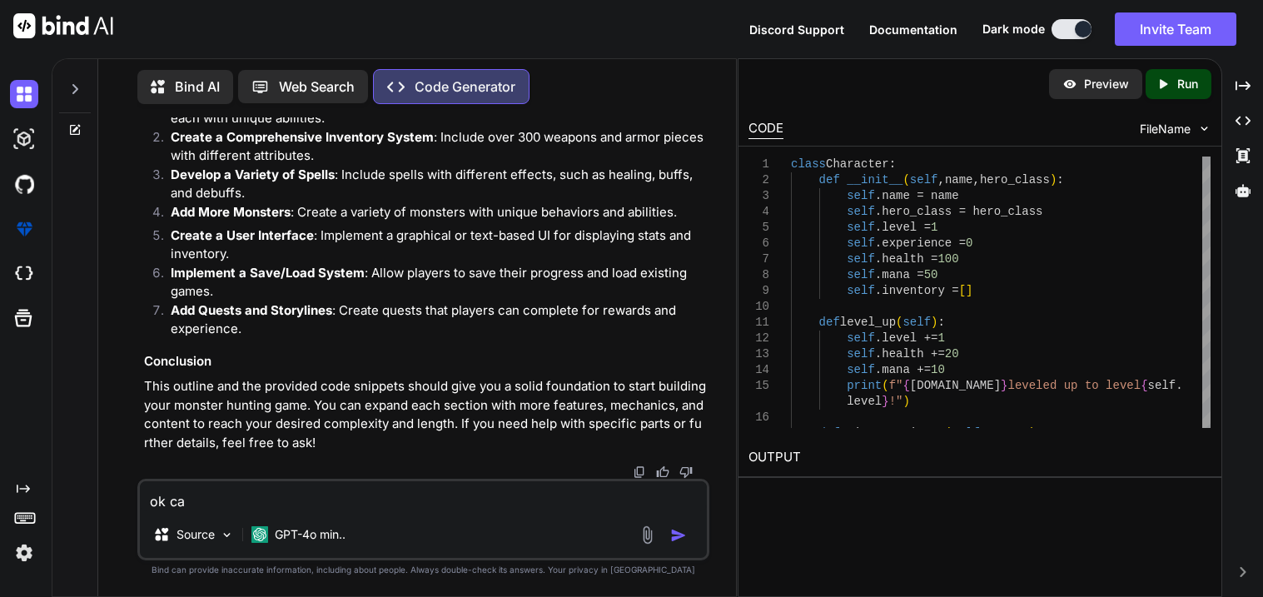
type textarea "ok can"
type textarea "x"
type textarea "ok can"
type textarea "x"
type textarea "ok can you"
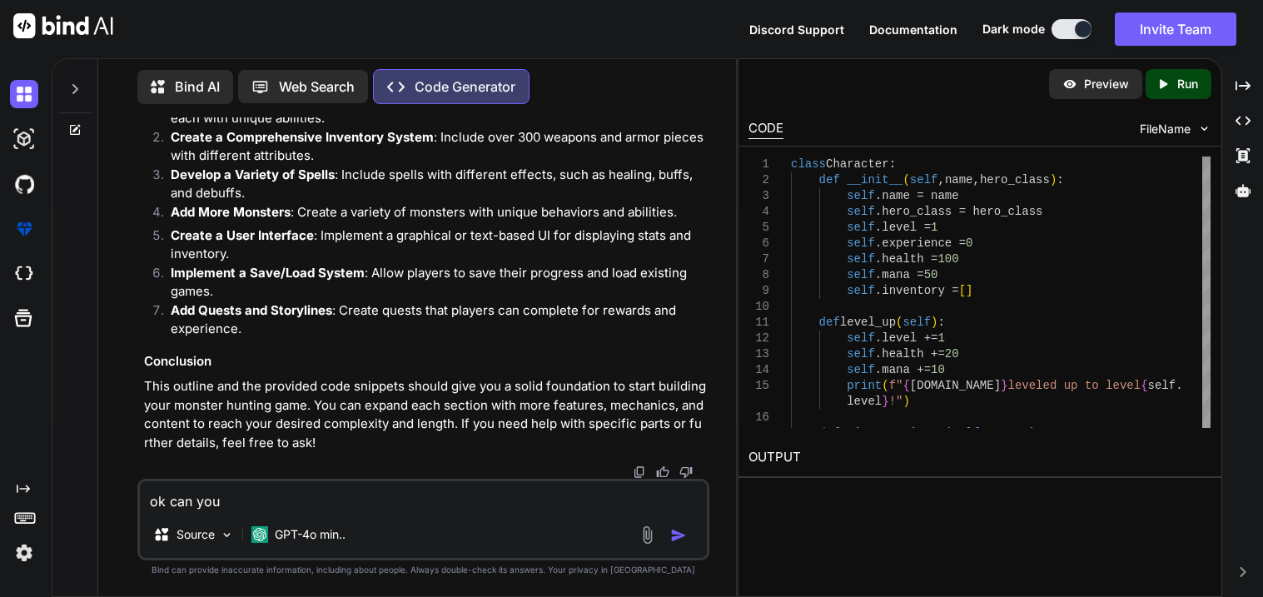
type textarea "x"
type textarea "ok can you p"
type textarea "x"
type textarea "ok can you pu"
type textarea "x"
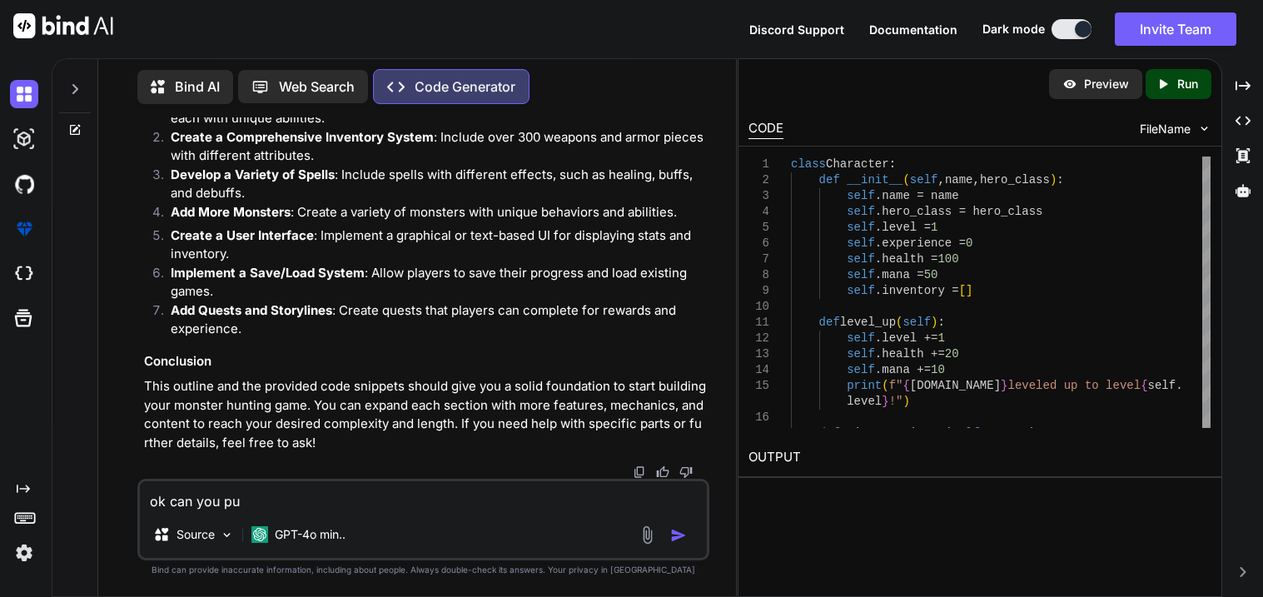
type textarea "ok can you put"
type textarea "x"
type textarea "ok can you put"
type textarea "x"
type textarea "ok can you put s"
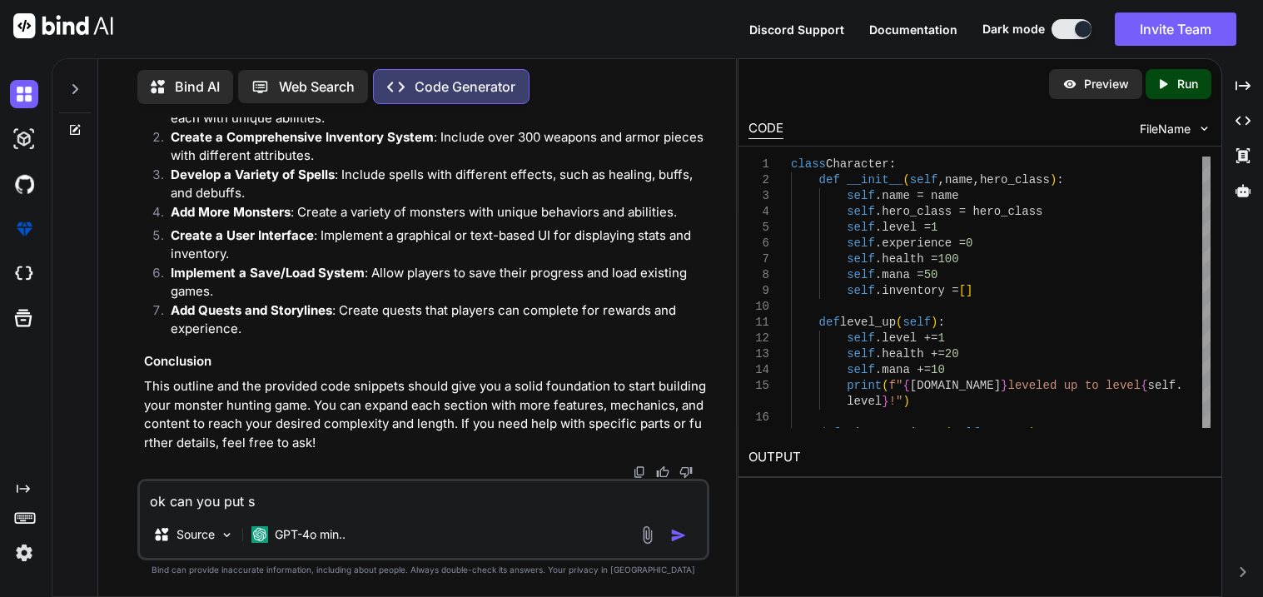
type textarea "x"
type textarea "ok can you put som"
type textarea "x"
type textarea "ok can you put some"
type textarea "x"
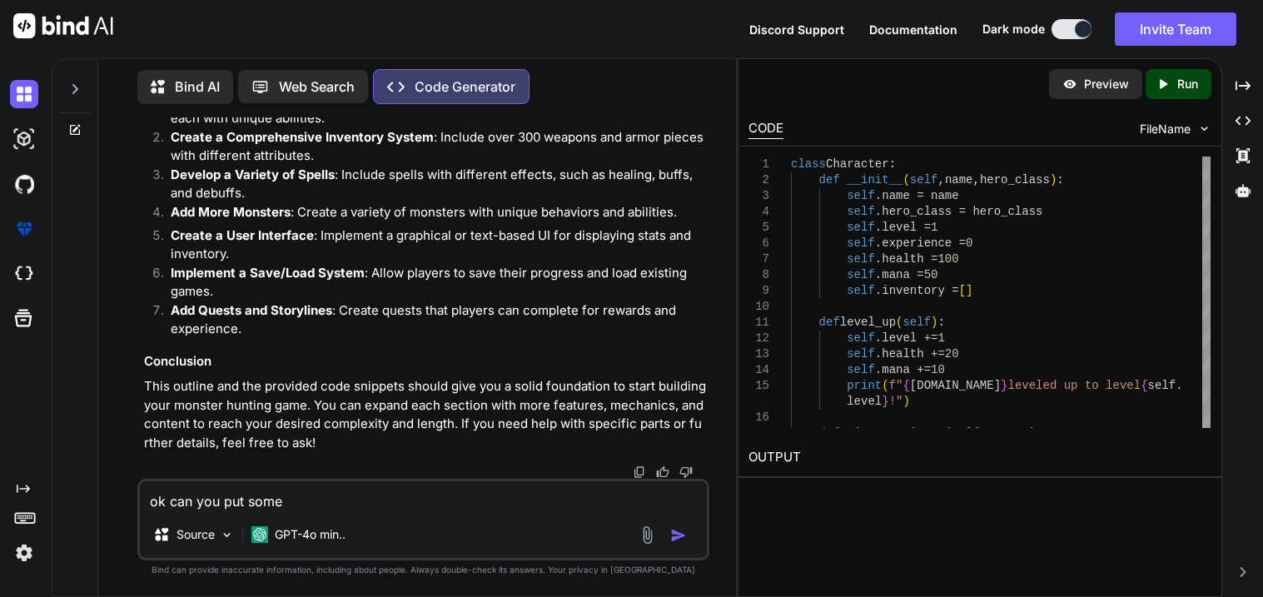
type textarea "ok can you put some o"
type textarea "x"
type textarea "ok can you put some of"
type textarea "x"
type textarea "ok can you put some of"
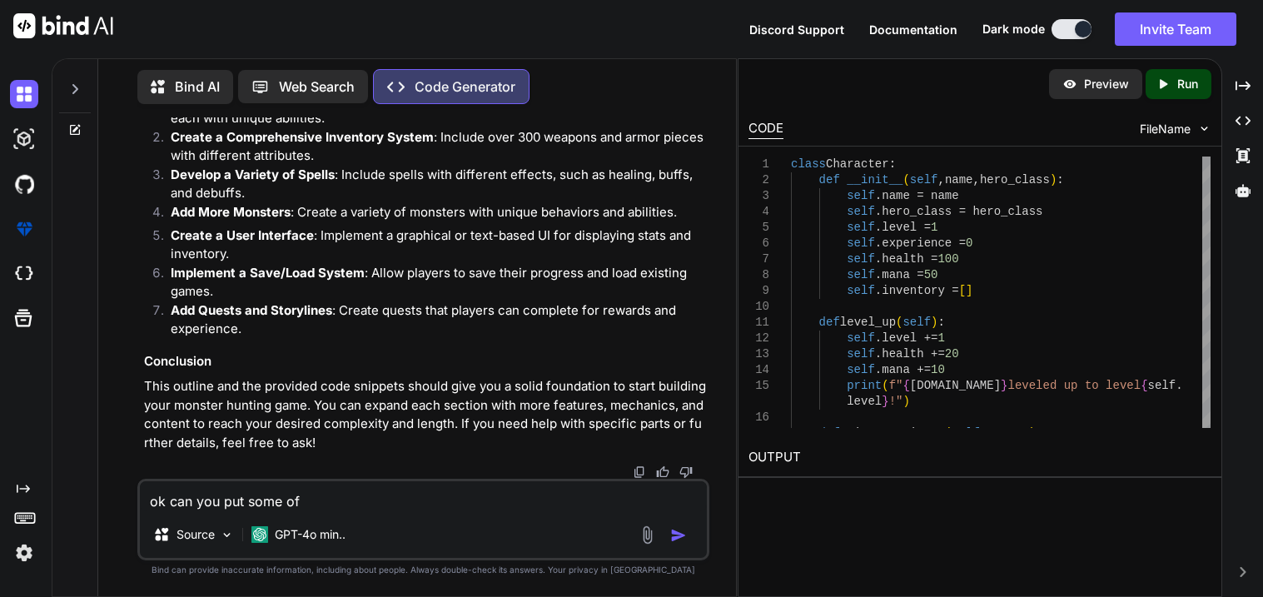
type textarea "x"
type textarea "ok can you put some of th"
type textarea "x"
type textarea "ok can you put some of this"
type textarea "x"
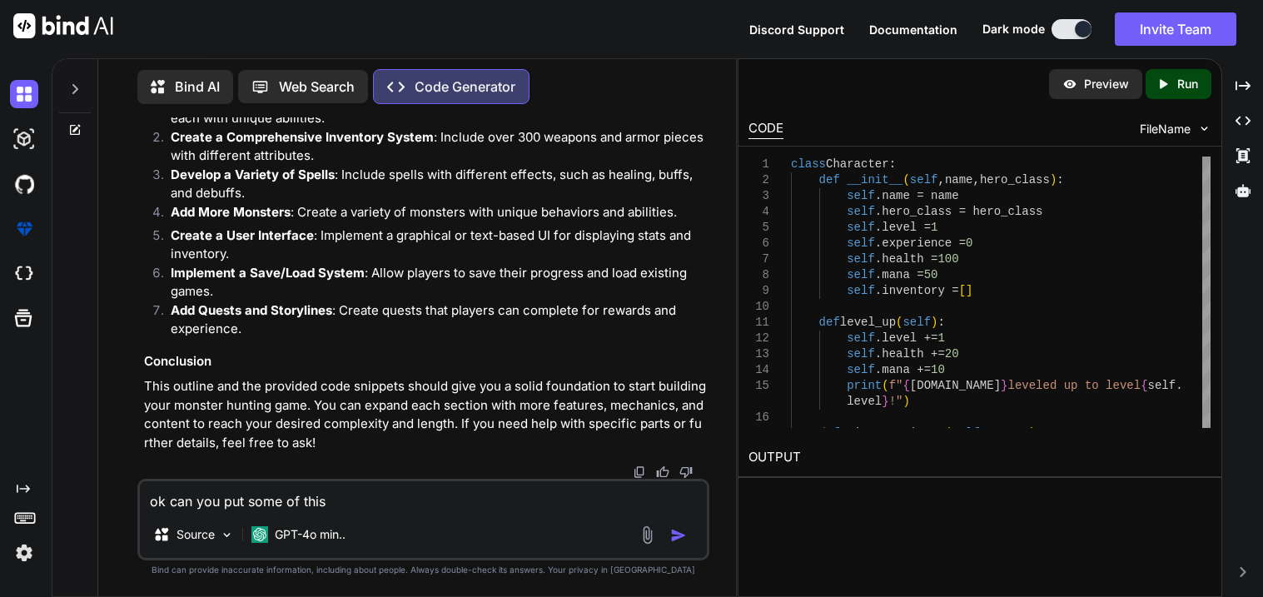
type textarea "ok can you put some of this"
type textarea "x"
type textarea "ok can you put some of this to"
type textarea "x"
type textarea "ok can you put some of this toge"
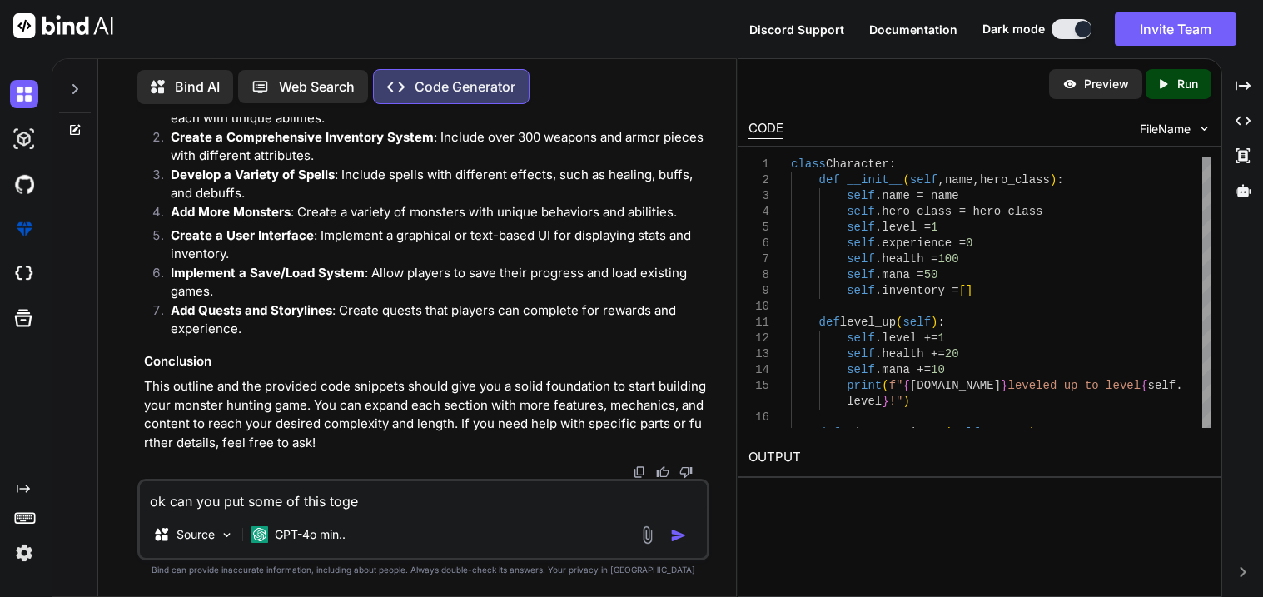
type textarea "x"
type textarea "ok can you put some of this togethe"
type textarea "x"
type textarea "ok can you put some of this together"
type textarea "x"
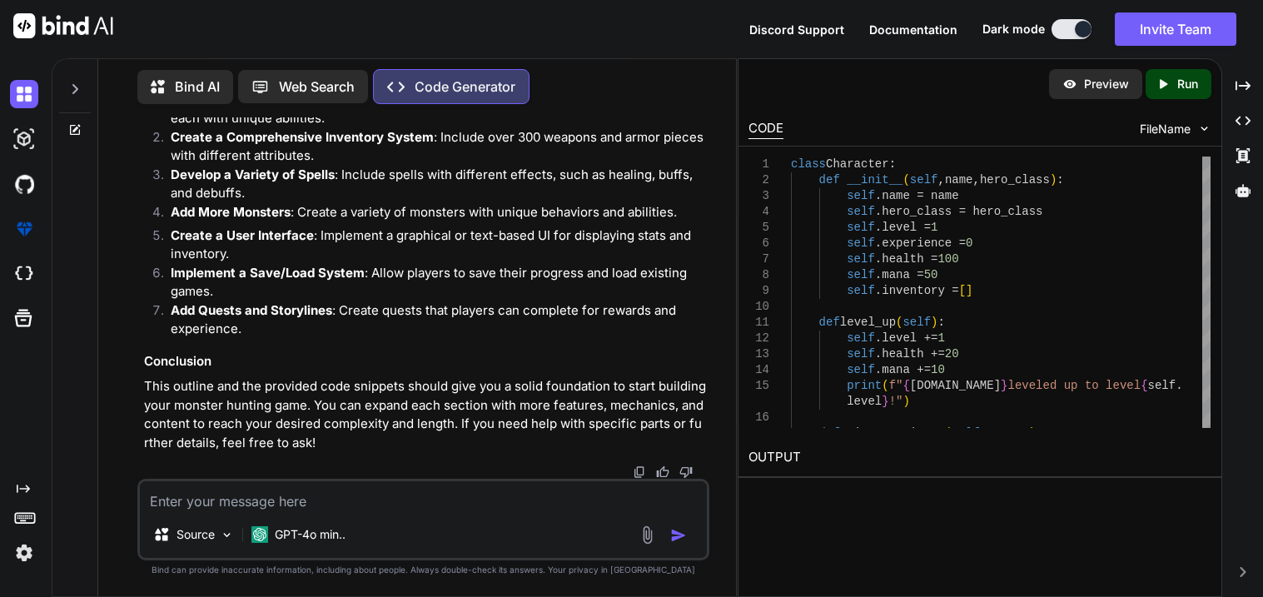
type textarea "x"
type textarea "c"
type textarea "x"
type textarea "can"
type textarea "x"
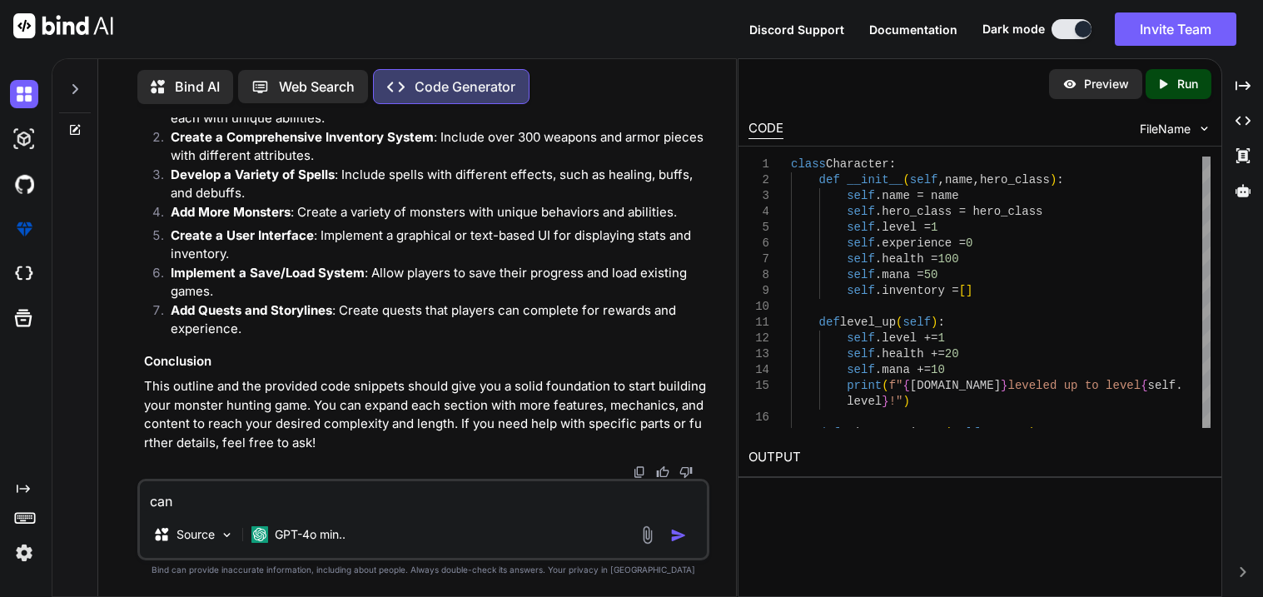
type textarea "can"
type textarea "x"
type textarea "can y"
type textarea "x"
type textarea "can you"
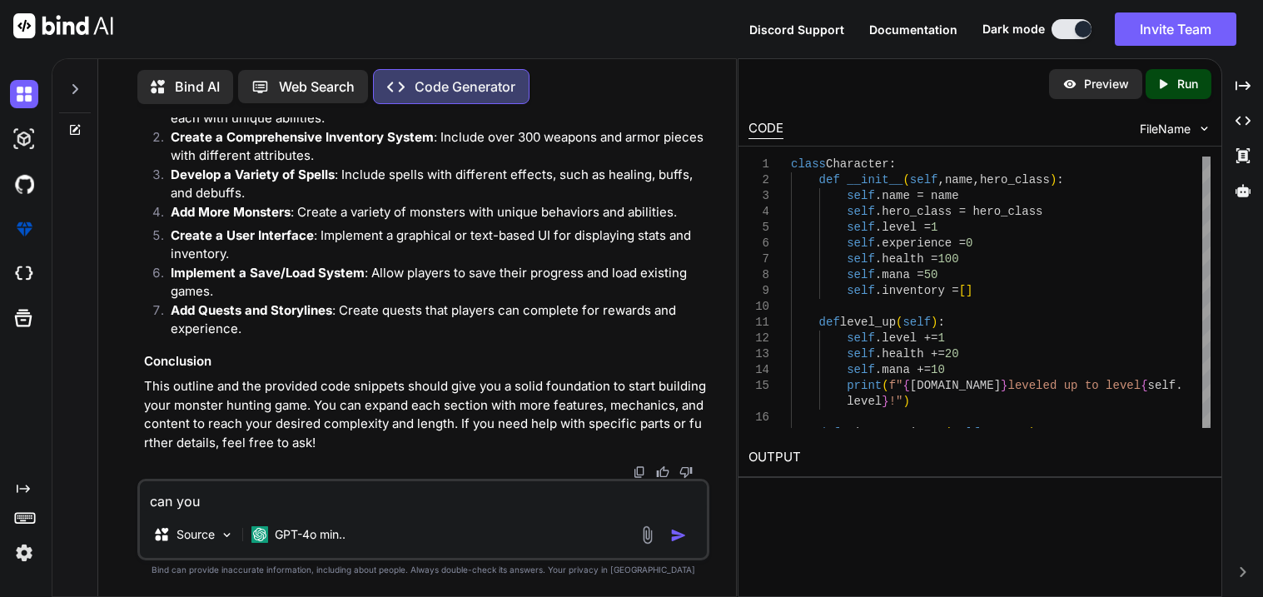
type textarea "x"
type textarea "can you"
type textarea "x"
type textarea "can you pu"
type textarea "x"
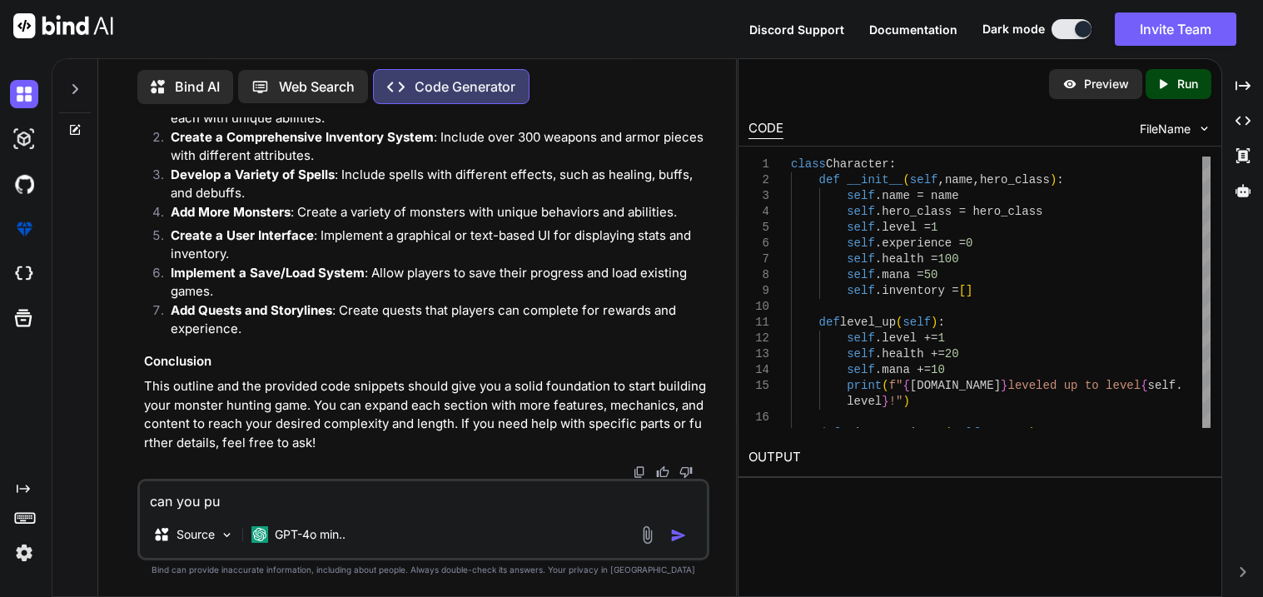
type textarea "can you put"
type textarea "x"
type textarea "can you put"
type textarea "x"
type textarea "can you put t"
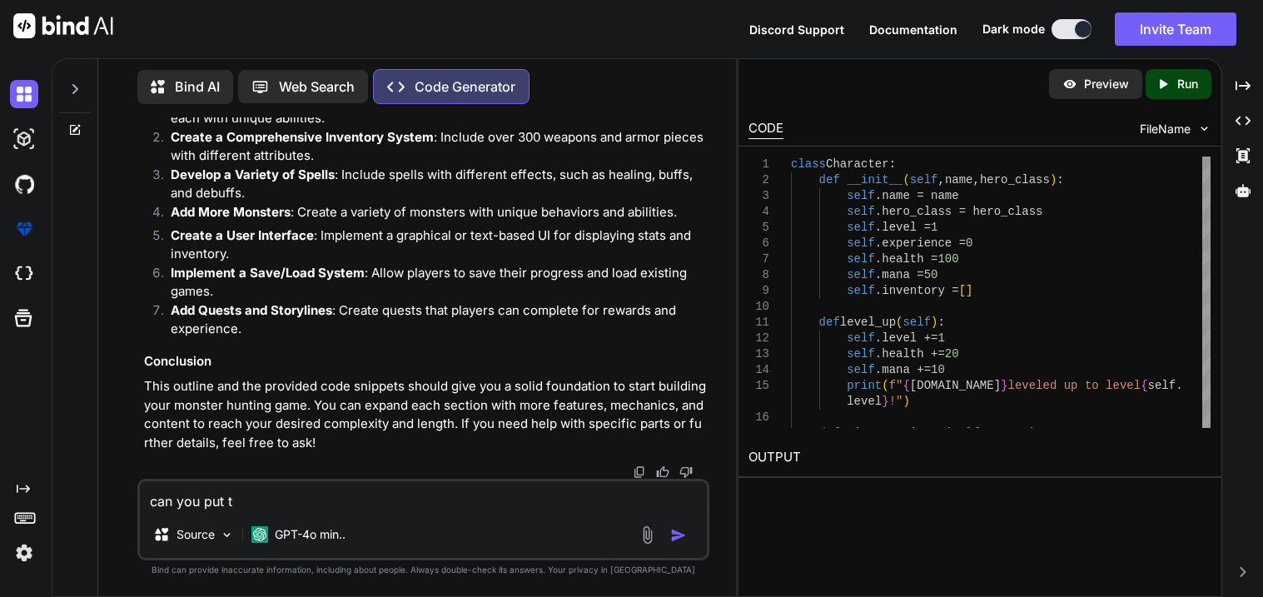
type textarea "x"
type textarea "can you put the"
type textarea "x"
type textarea "can you put the"
type textarea "x"
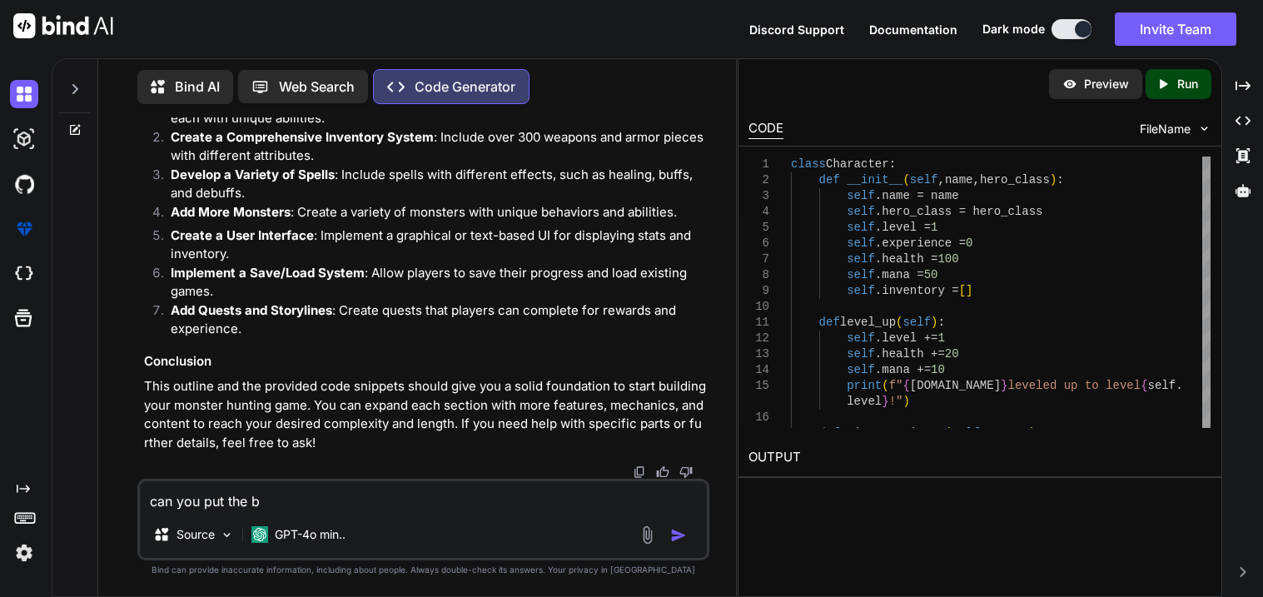
type textarea "can you put the ba"
type textarea "x"
type textarea "can you put the base"
type textarea "x"
type textarea "can you put the base"
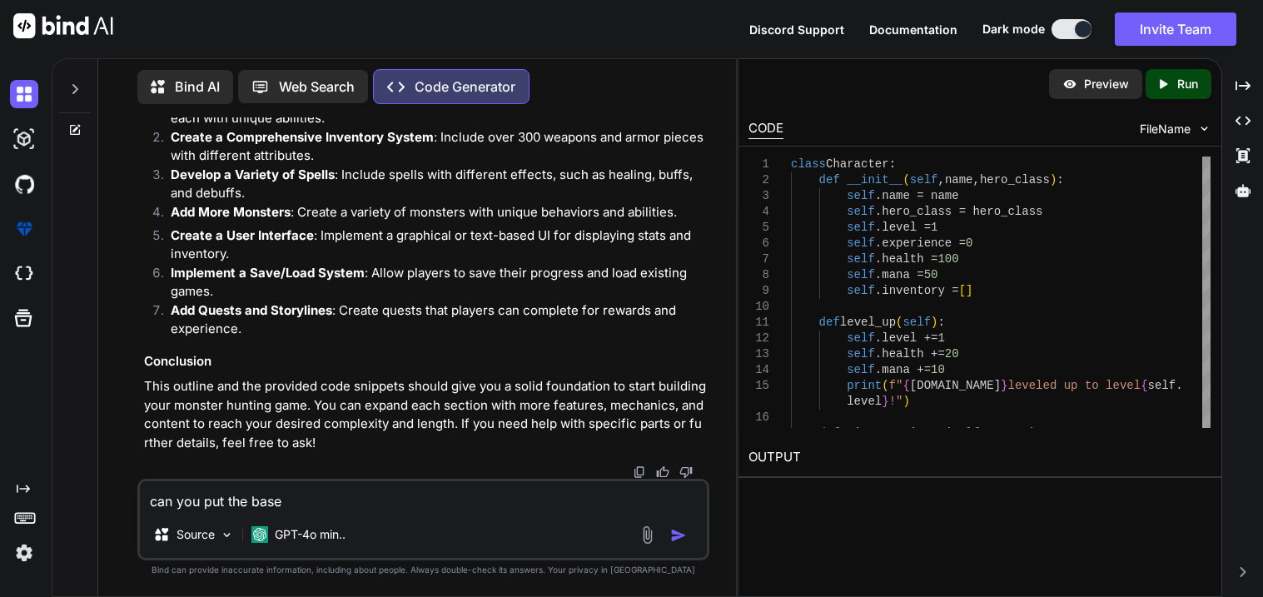
type textarea "x"
type textarea "can you put the base o"
type textarea "x"
type textarea "can you put the base of"
type textarea "x"
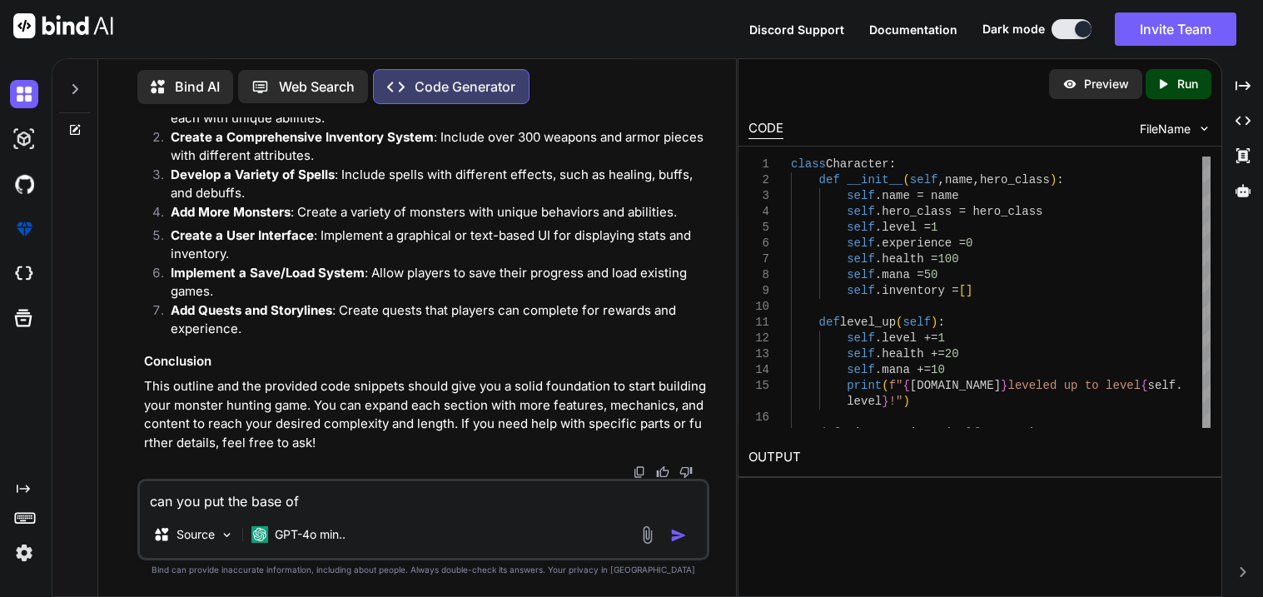
type textarea "can you put the base of t"
type textarea "x"
type textarea "can you put the base of the"
type textarea "x"
type textarea "can you put the base of them"
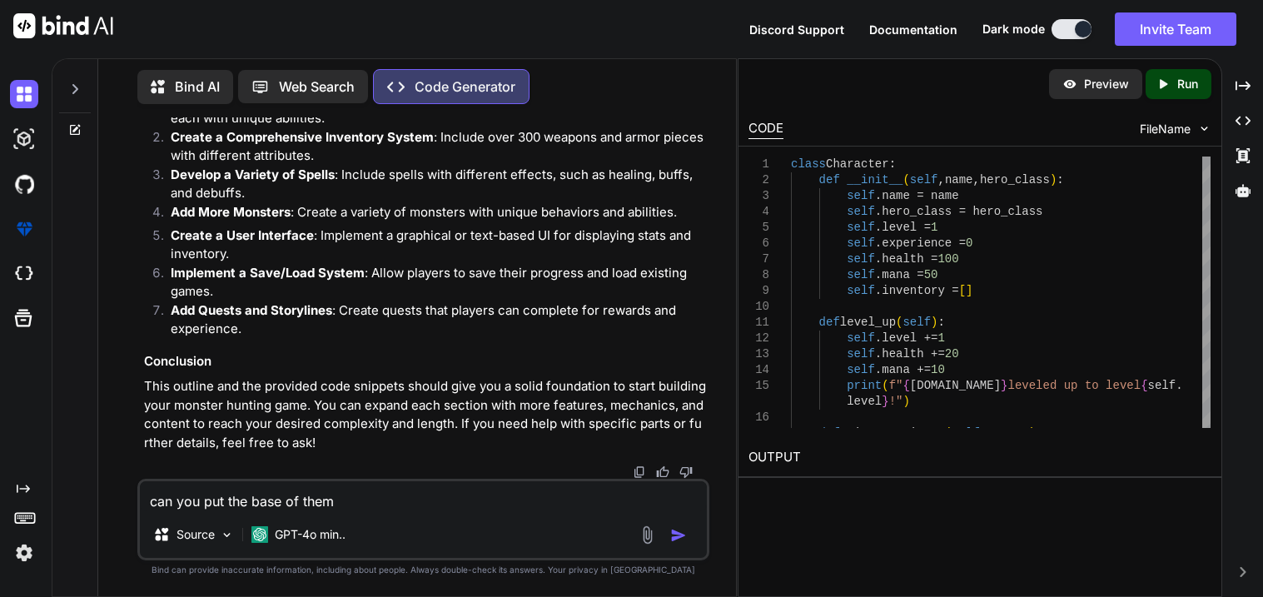
type textarea "x"
type textarea "can you put the base of them"
type textarea "x"
type textarea "can you put the base of them al"
type textarea "x"
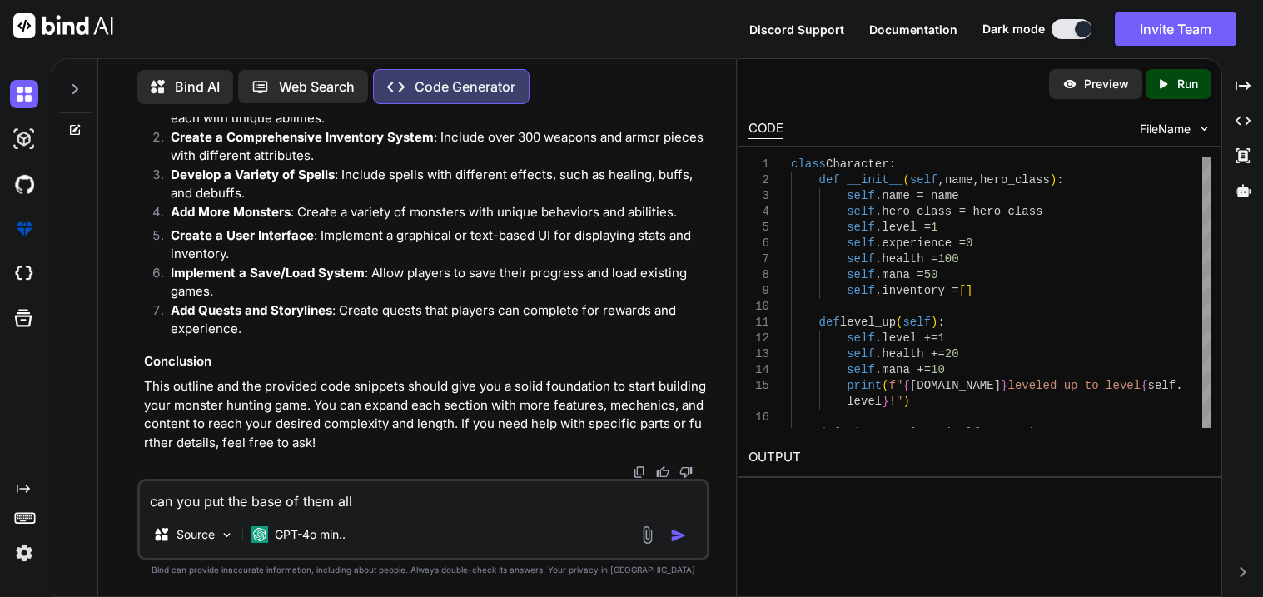
type textarea "can you put the base of them all"
type textarea "x"
type textarea "can you put the base of them all to"
type textarea "x"
type textarea "can you put the base of them all toge"
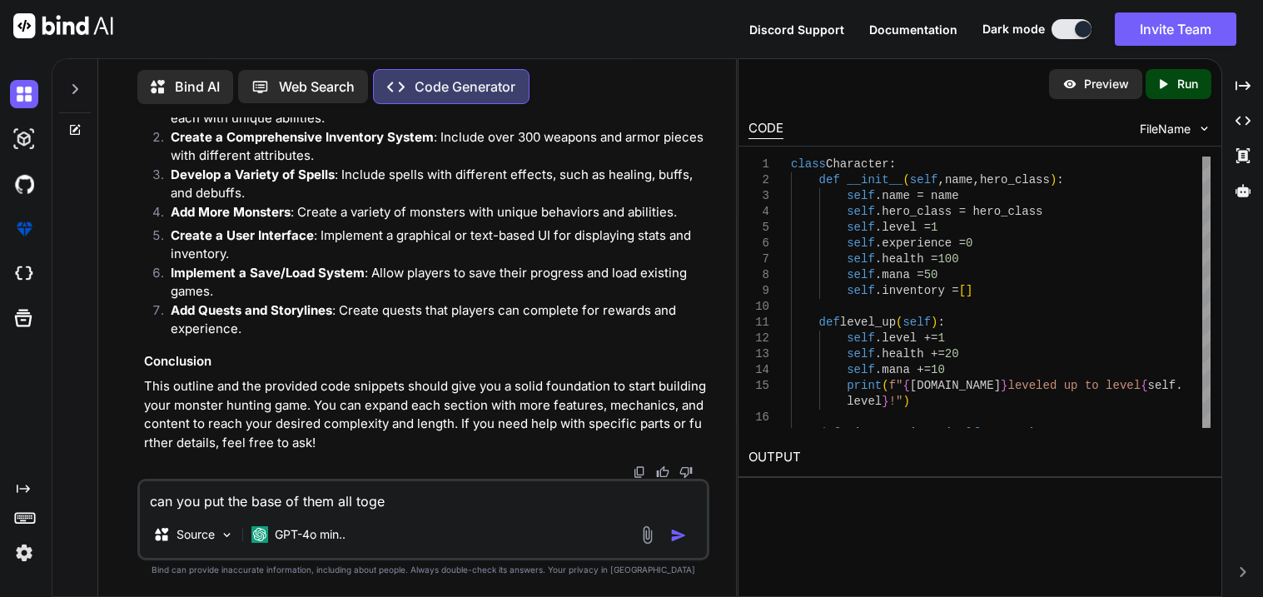
type textarea "x"
type textarea "can you put the base of them all toget"
type textarea "x"
type textarea "can you put the base of them all togethe"
type textarea "x"
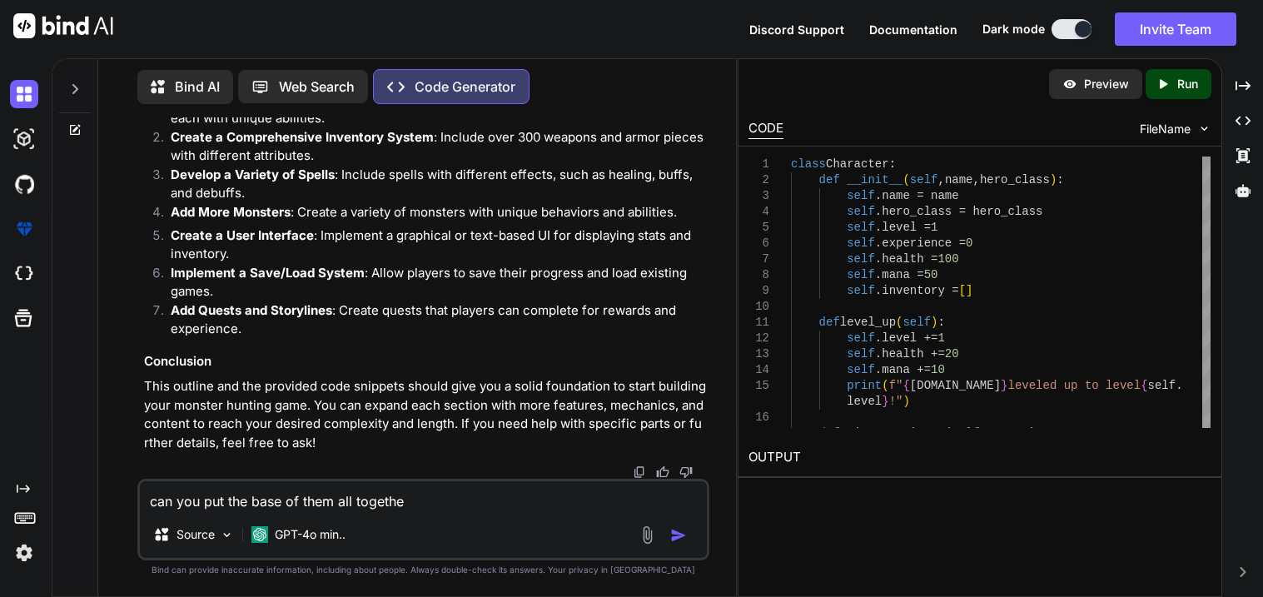
type textarea "can you put the base of them all together"
type textarea "x"
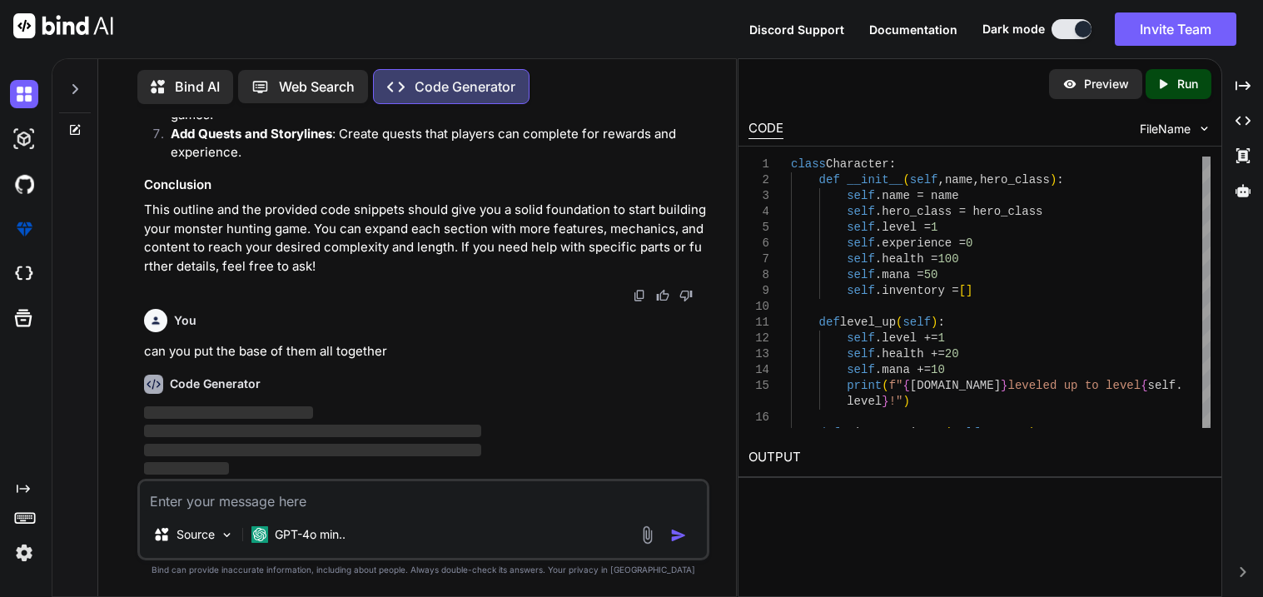
scroll to position [6780, 0]
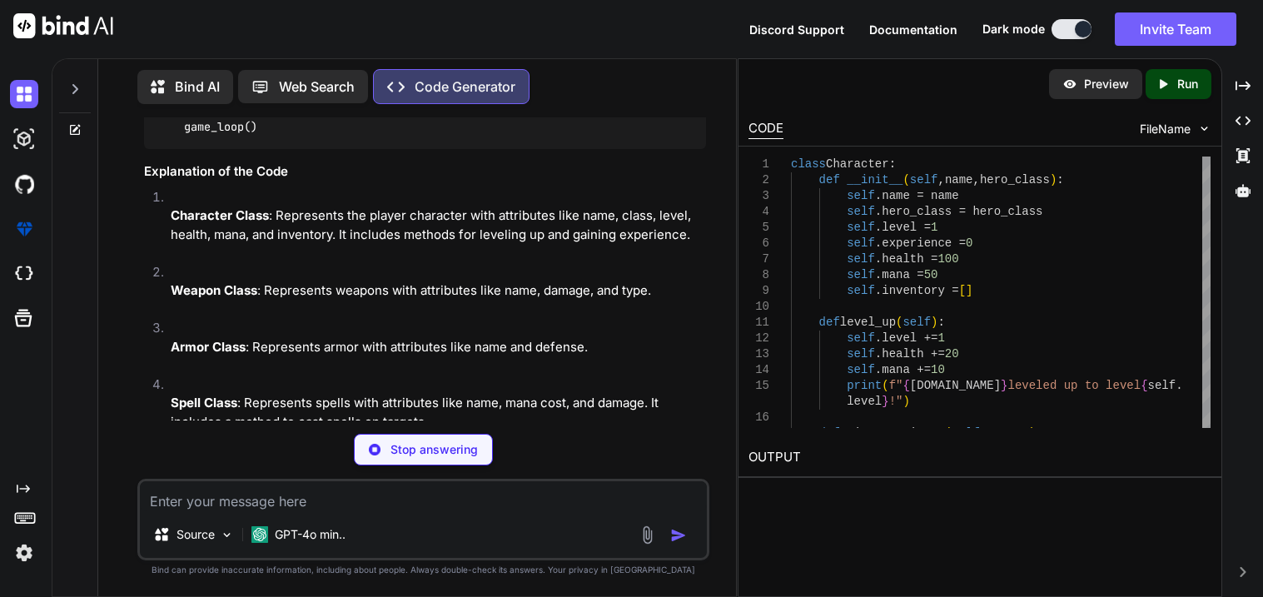
type textarea "x"
type textarea "# Start the Game if __name__ == "__main__": print("Welcome to the Monster Hunti…"
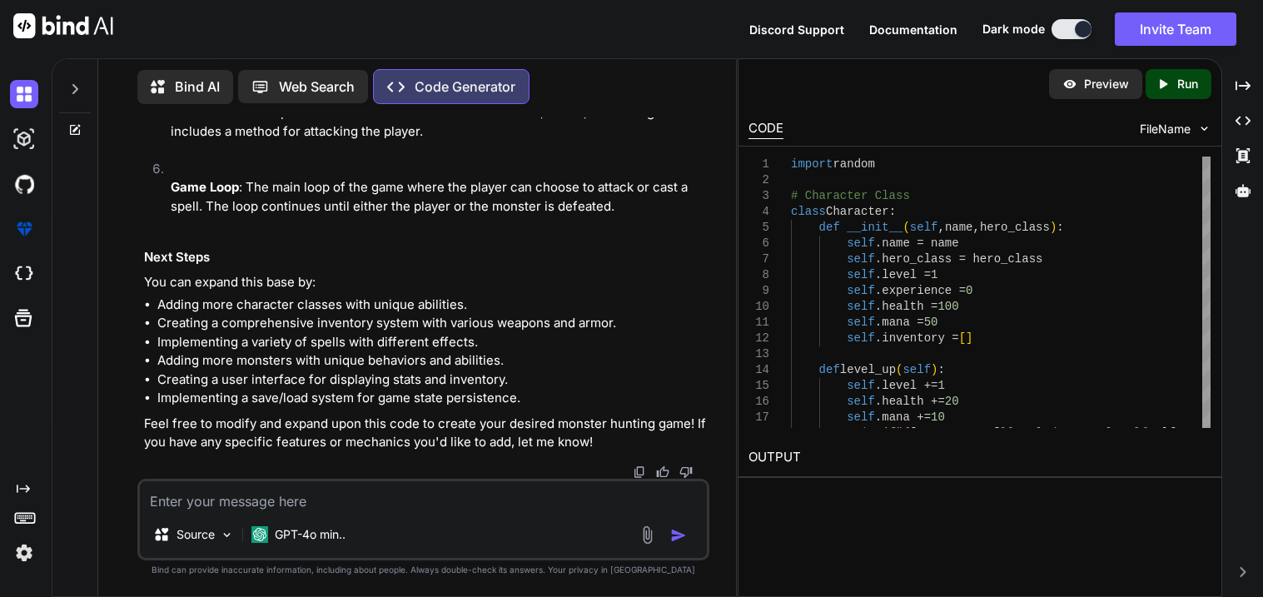
scroll to position [9403, 0]
click at [436, 505] on textarea at bounding box center [423, 496] width 567 height 30
click at [484, 495] on textarea at bounding box center [423, 496] width 567 height 30
type textarea "x"
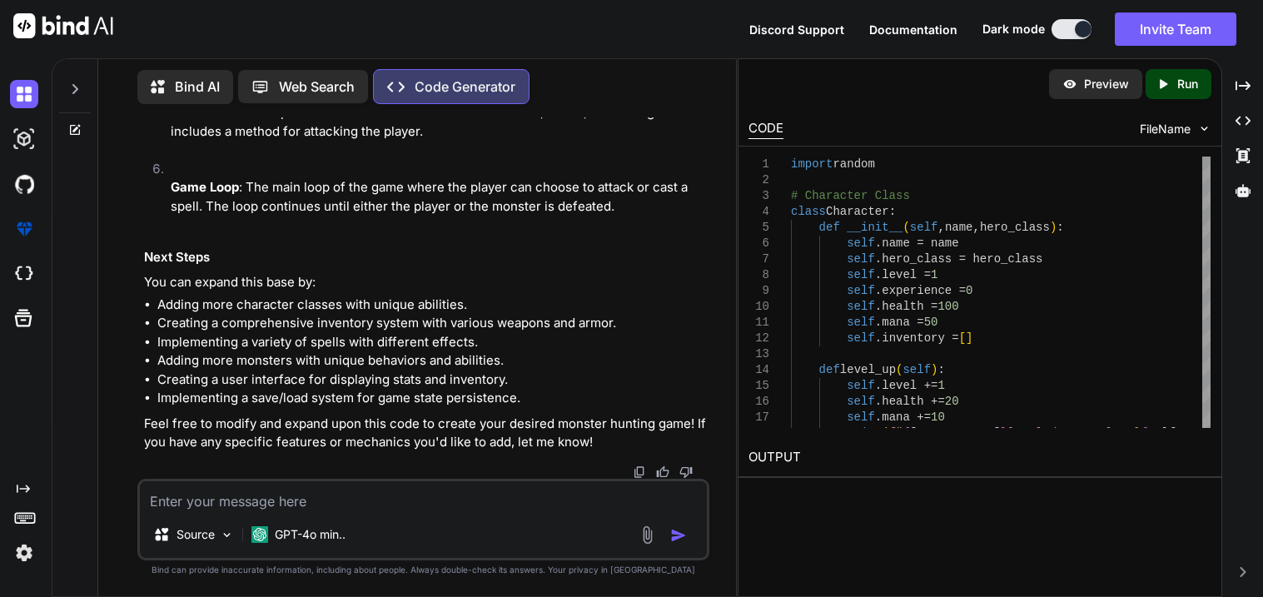
type textarea "o"
type textarea "x"
type textarea "ok"
type textarea "x"
type textarea "ok c"
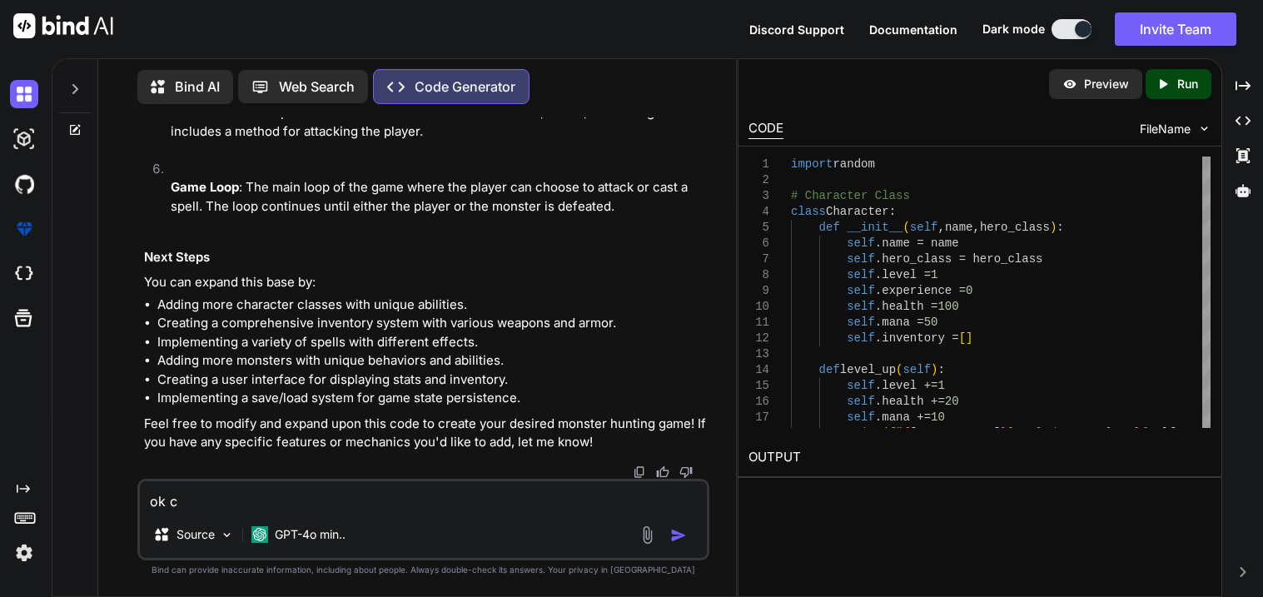
type textarea "x"
type textarea "ok ca"
type textarea "x"
type textarea "ok can"
type textarea "x"
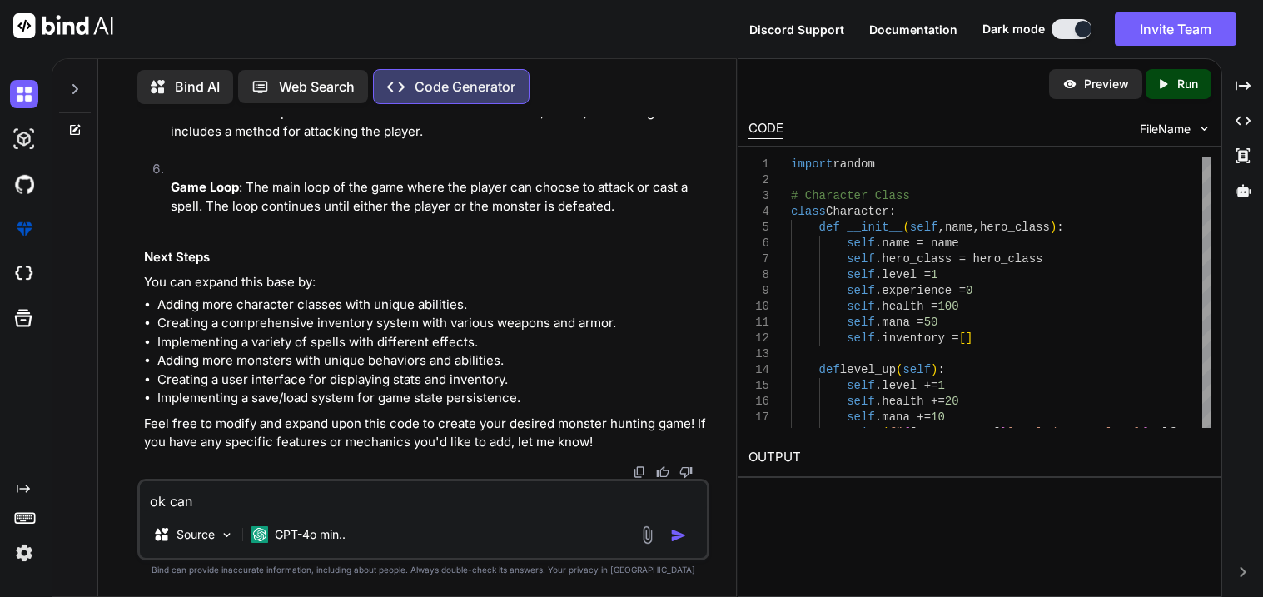
type textarea "ok can y"
type textarea "x"
type textarea "ok can yo"
type textarea "x"
type textarea "ok can you"
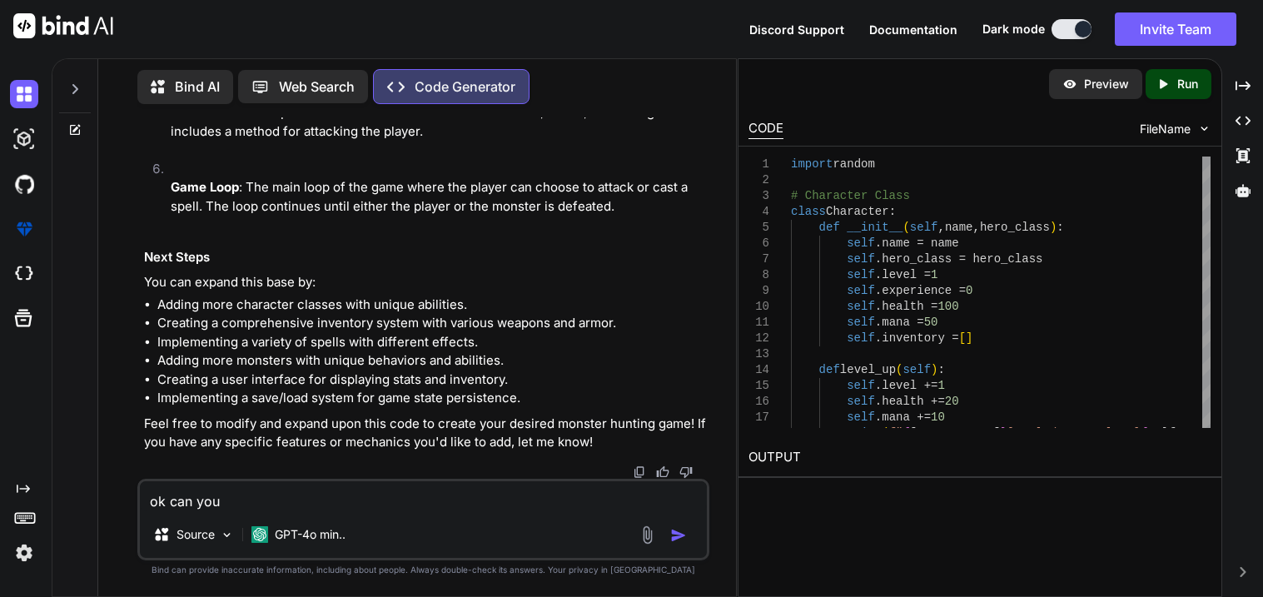
type textarea "x"
type textarea "ok can you a"
type textarea "x"
type textarea "ok can you ad"
type textarea "x"
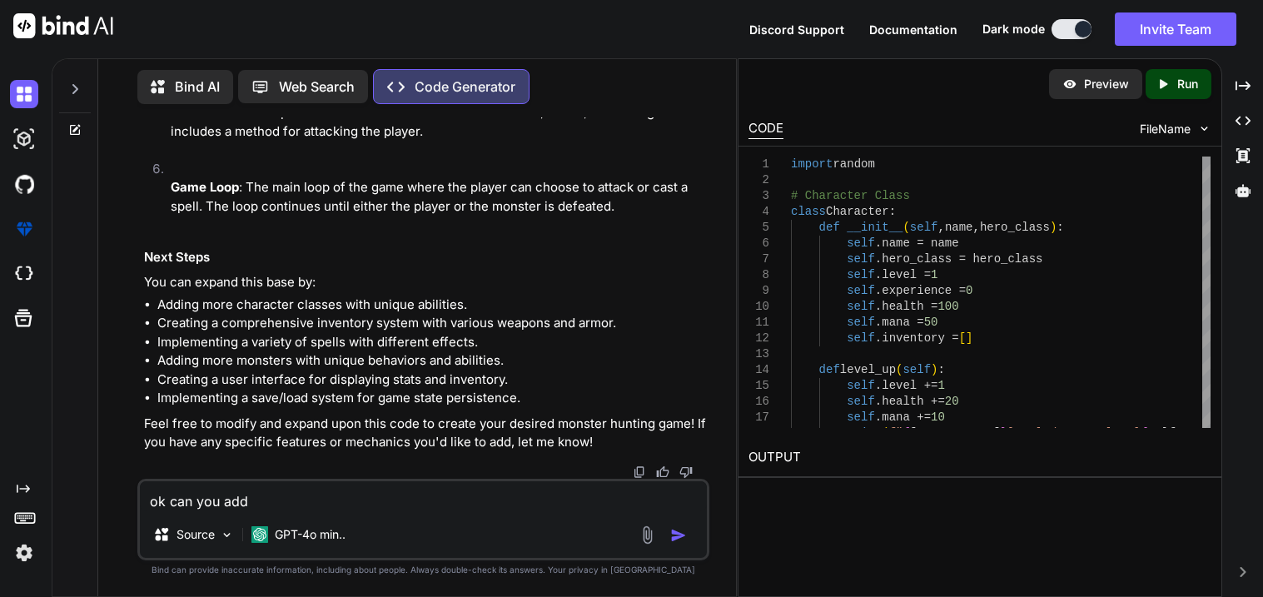
type textarea "ok can you add"
type textarea "x"
type textarea "ok can you add hu"
type textarea "x"
type textarea "ok can you add hun"
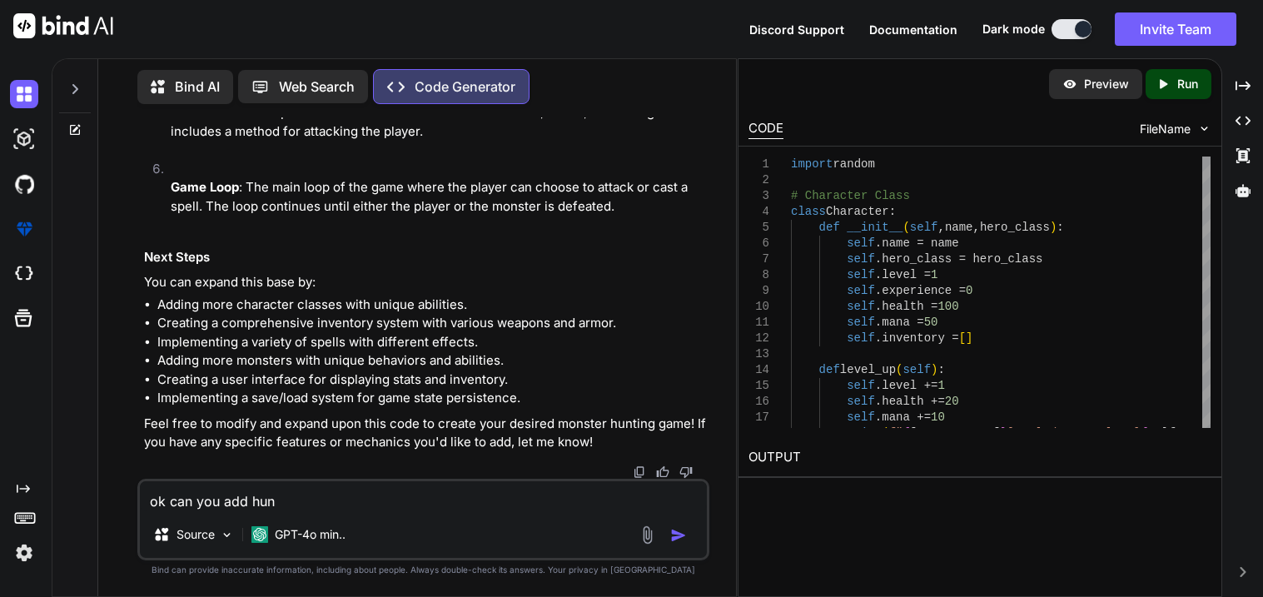
type textarea "x"
type textarea "ok can you add hund"
type textarea "x"
type textarea "ok can you add hundre"
type textarea "x"
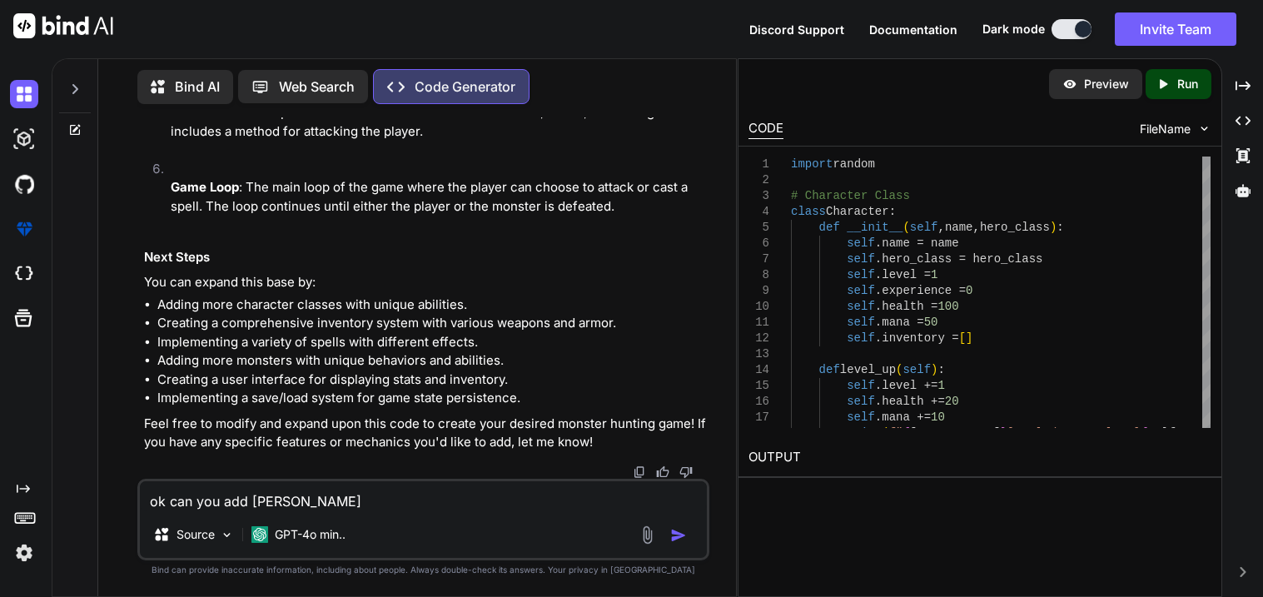
type textarea "ok can you add hundred"
type textarea "x"
type textarea "ok can you add hundreds"
type textarea "x"
type textarea "ok can you add hundreds"
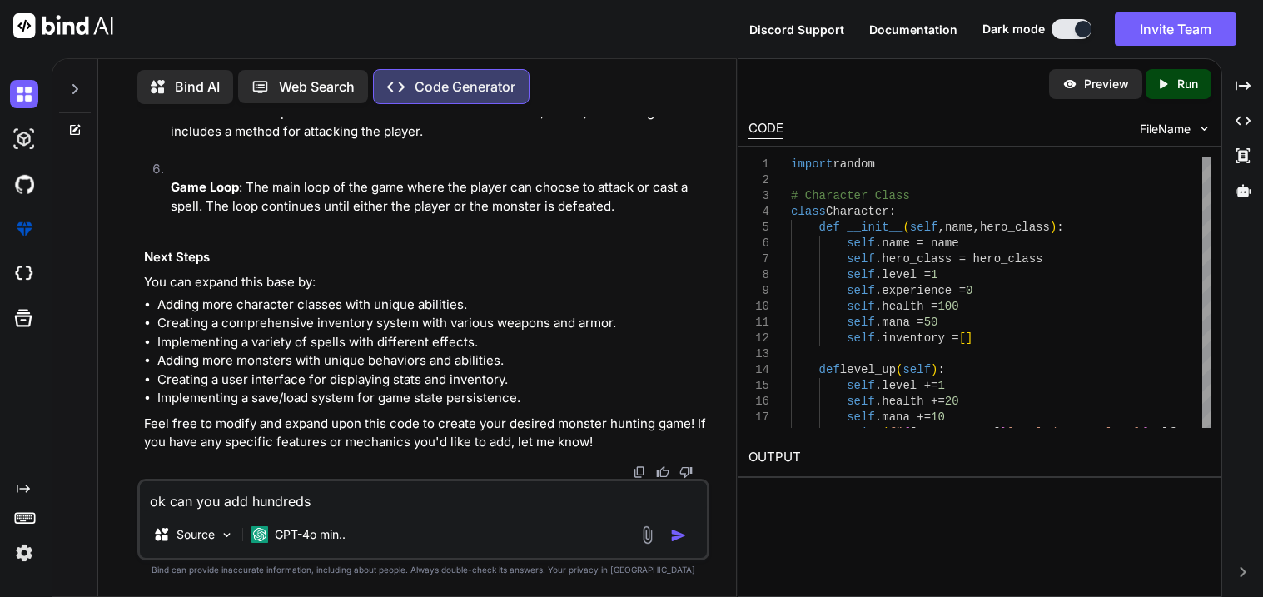
type textarea "x"
type textarea "ok can you add hundreds o"
type textarea "x"
type textarea "ok can you add hundreds of"
type textarea "x"
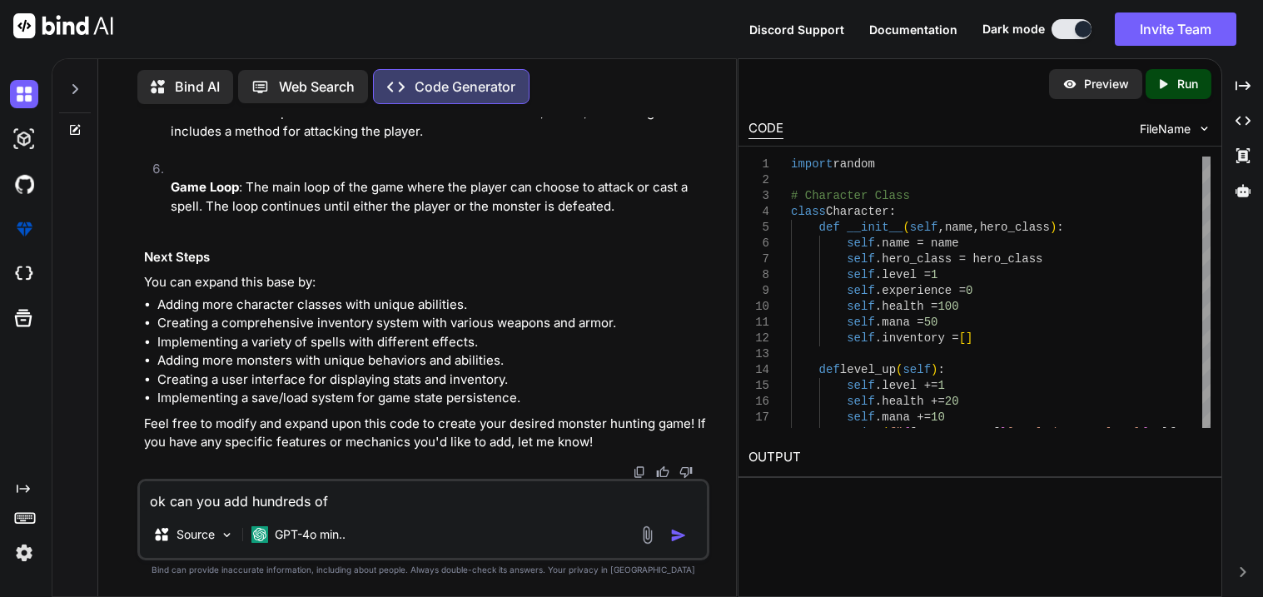
type textarea "ok can you add hundreds of"
type textarea "x"
type textarea "ok can you add hundreds of w"
type textarea "x"
type textarea "ok can you add hundreds of we"
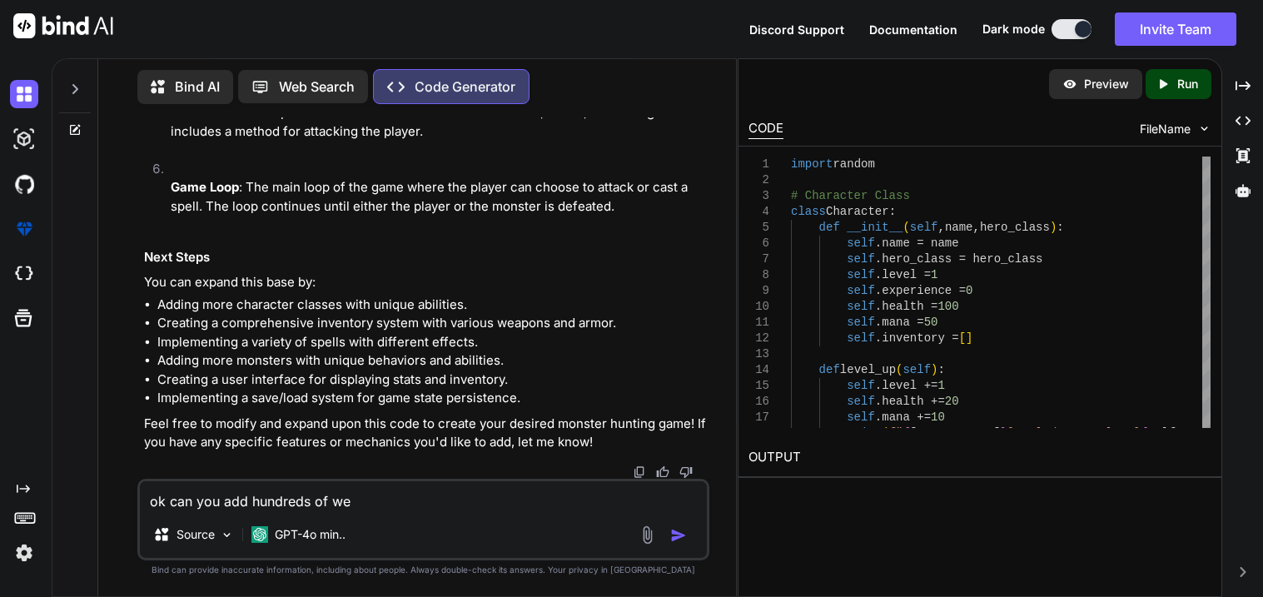
type textarea "x"
type textarea "ok can you add hundreds of wea"
type textarea "x"
type textarea "ok can you add hundreds of weap"
type textarea "x"
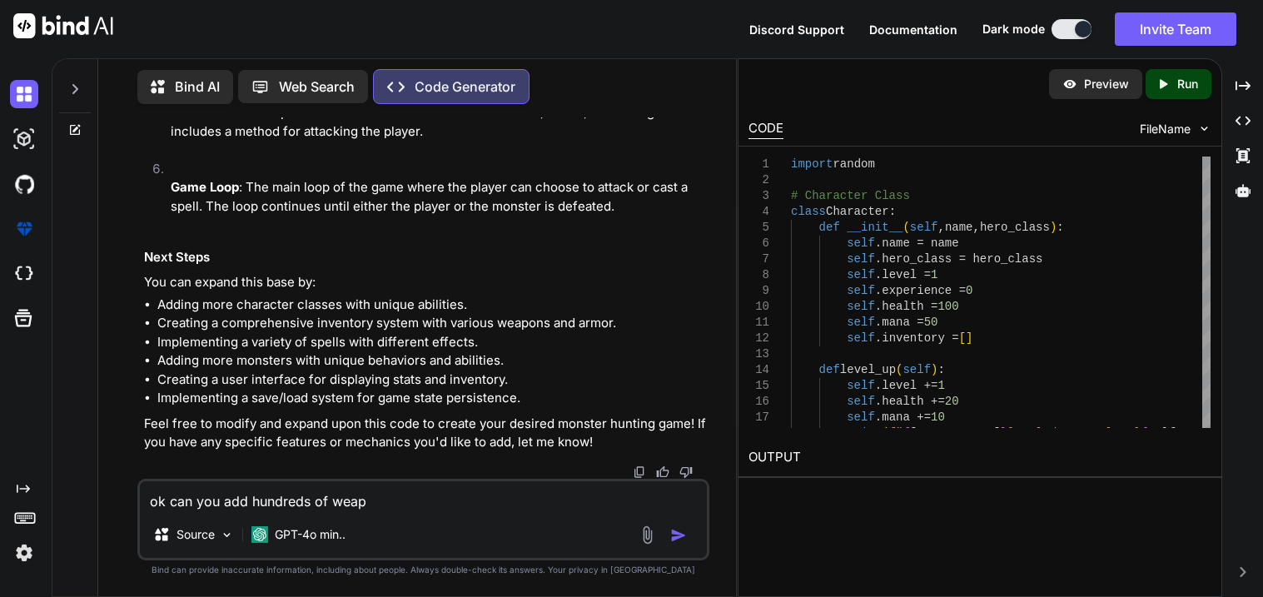
type textarea "ok can you add hundreds of weapo"
type textarea "x"
type textarea "ok can you add hundreds of weapon"
type textarea "x"
type textarea "ok can you add hundreds of weapons"
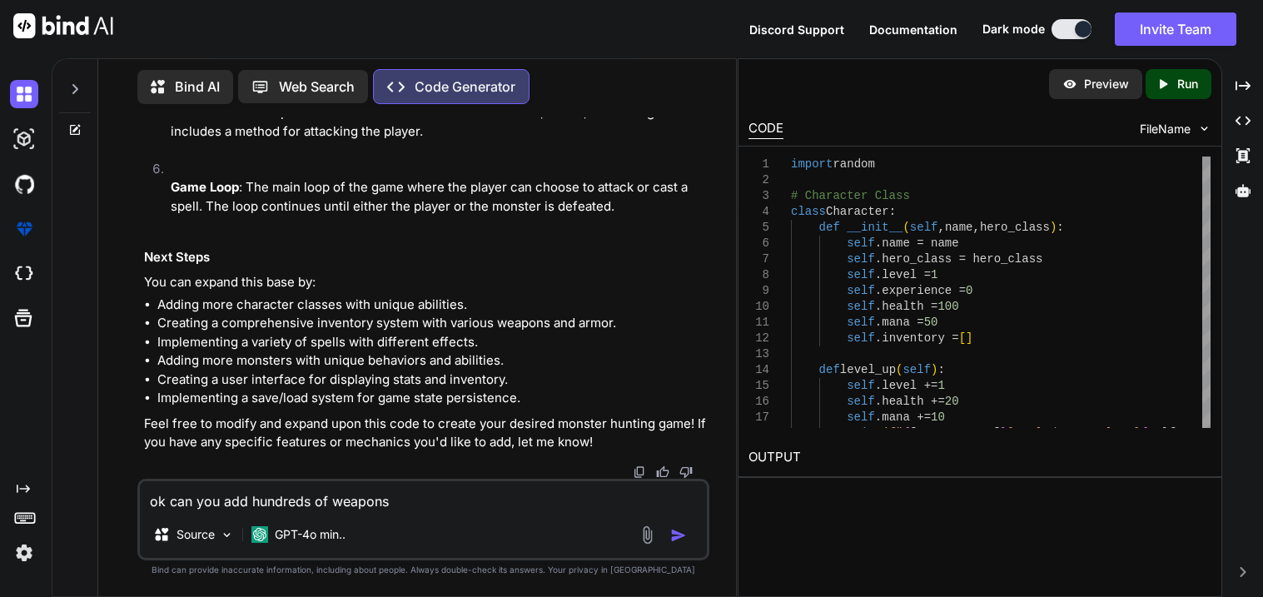
type textarea "x"
type textarea "ok can you add hundreds of weapons"
type textarea "x"
type textarea "ok can you add hundreds of weapons a"
type textarea "x"
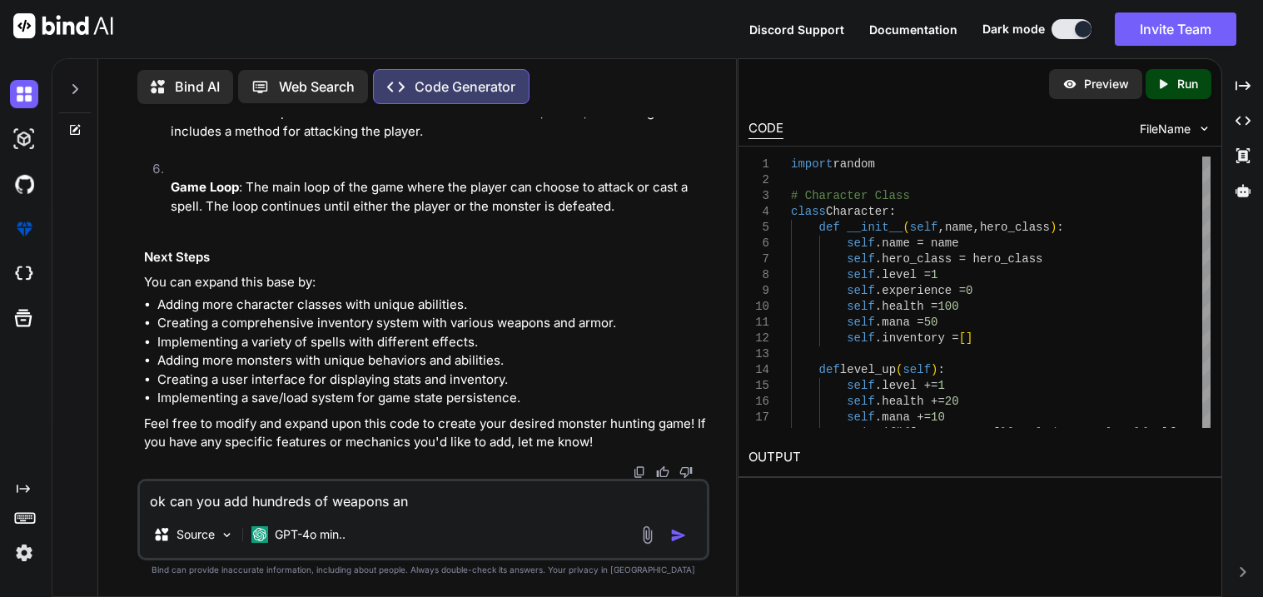
type textarea "ok can you add hundreds of weapons and"
type textarea "x"
type textarea "ok can you add hundreds of weapons and"
type textarea "x"
type textarea "ok can you add hundreds of weapons and ar"
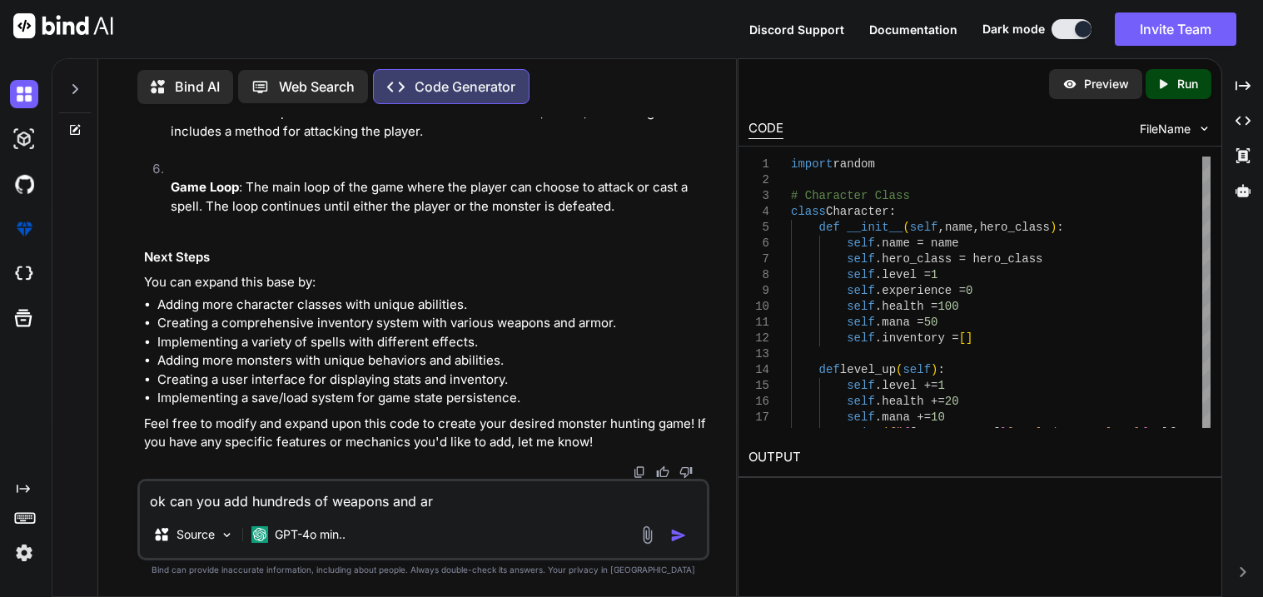
type textarea "x"
type textarea "ok can you add hundreds of weapons and arm"
type textarea "x"
type textarea "ok can you add hundreds of weapons and armor"
type textarea "x"
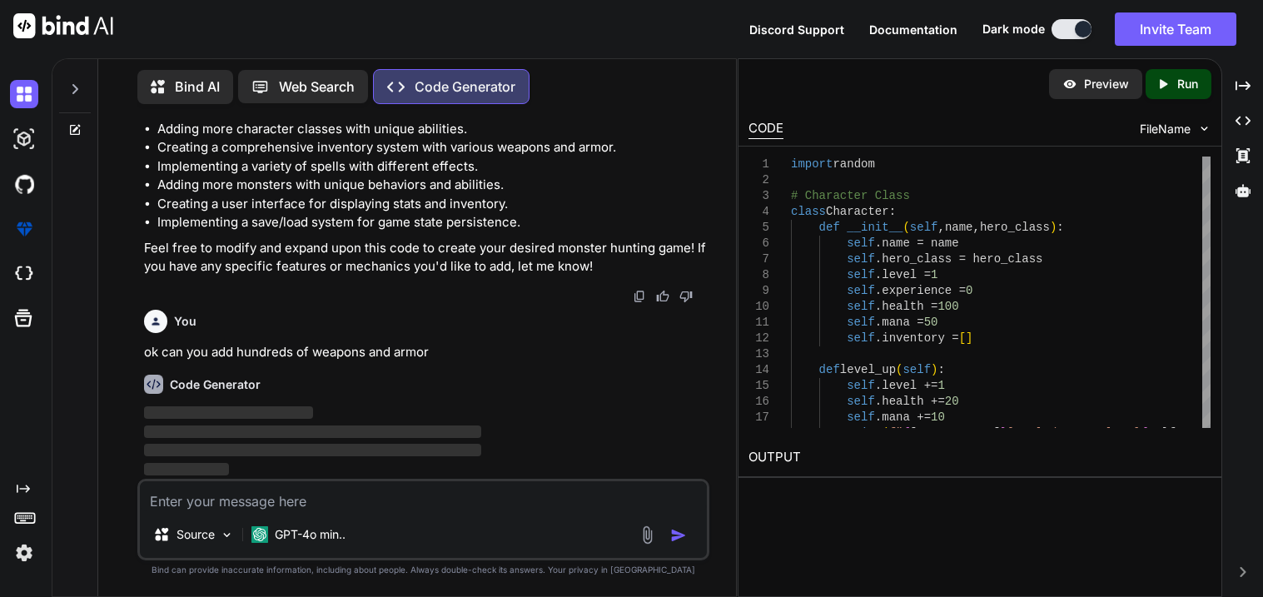
scroll to position [9578, 0]
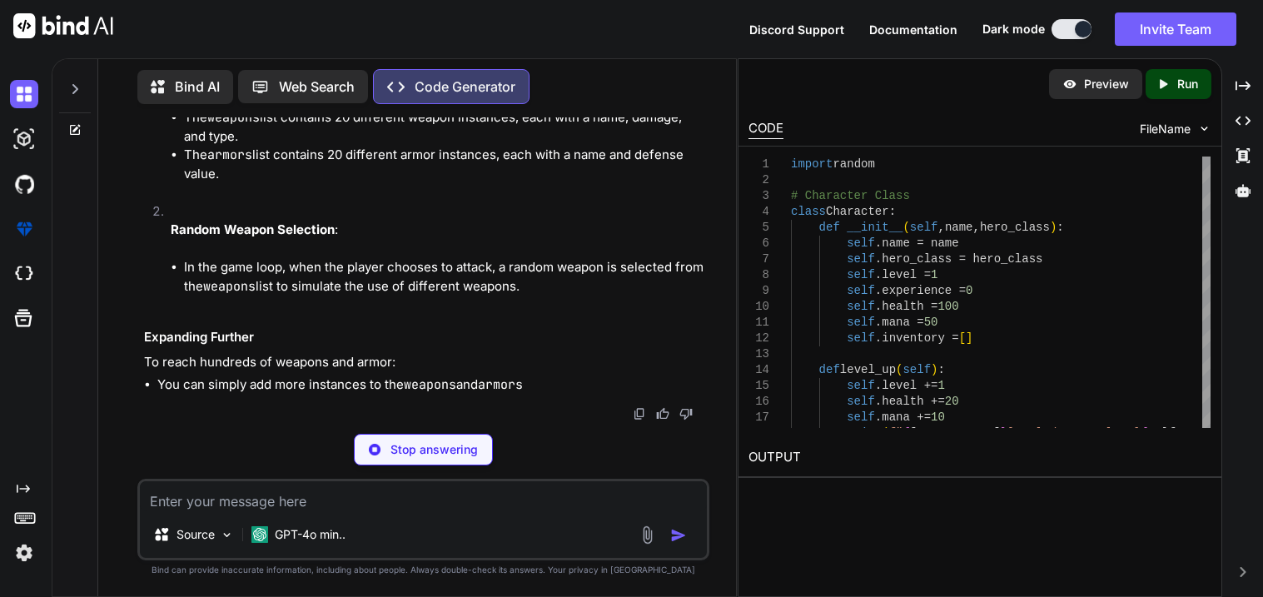
type textarea "x"
